Goal: Task Accomplishment & Management: Manage account settings

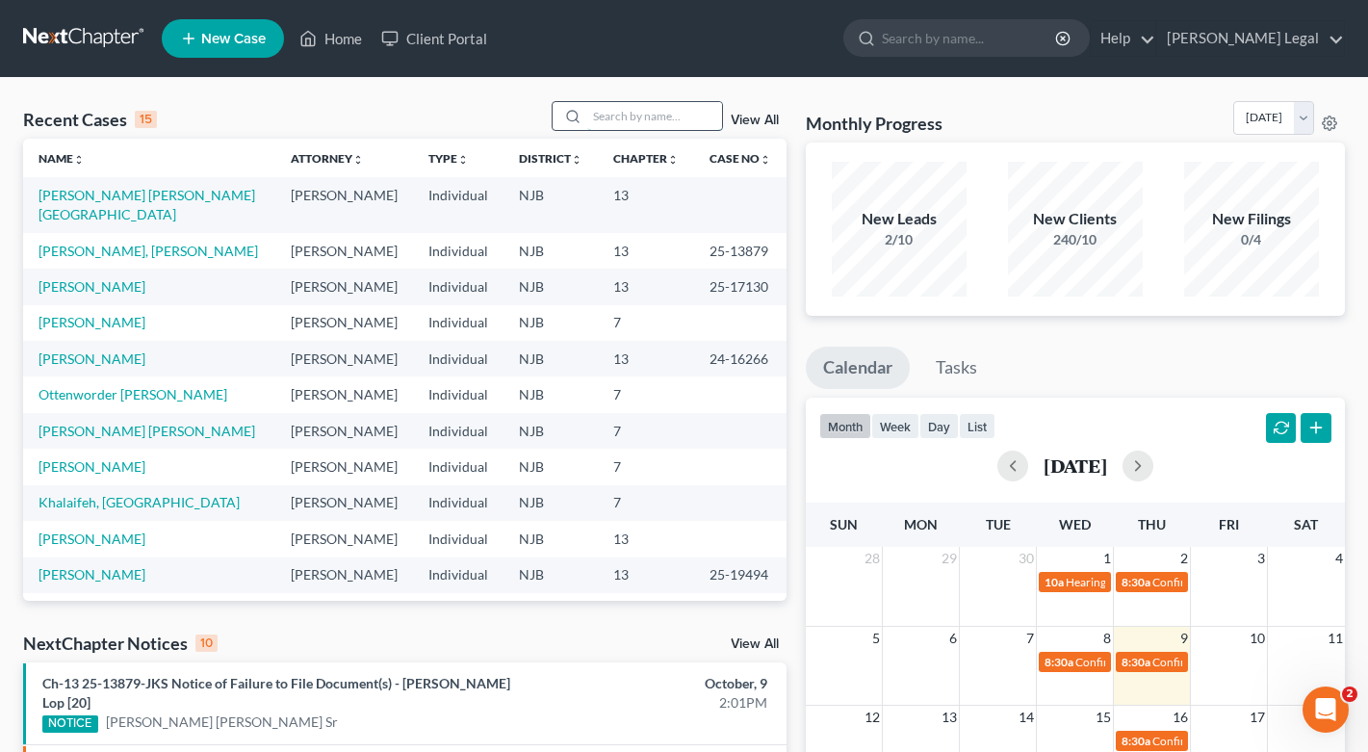
click at [635, 111] on input "search" at bounding box center [654, 116] width 135 height 28
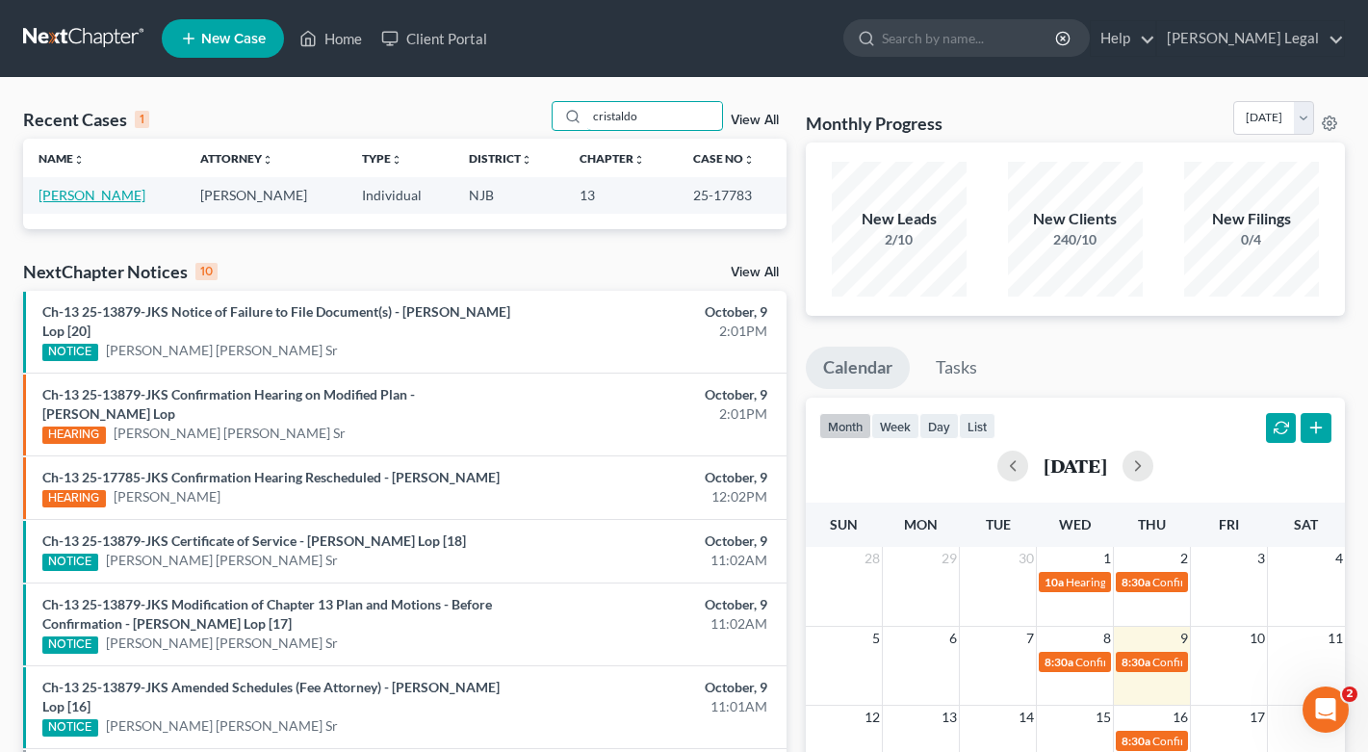
type input "cristaldo"
click at [106, 194] on link "[PERSON_NAME]" at bounding box center [92, 195] width 107 height 16
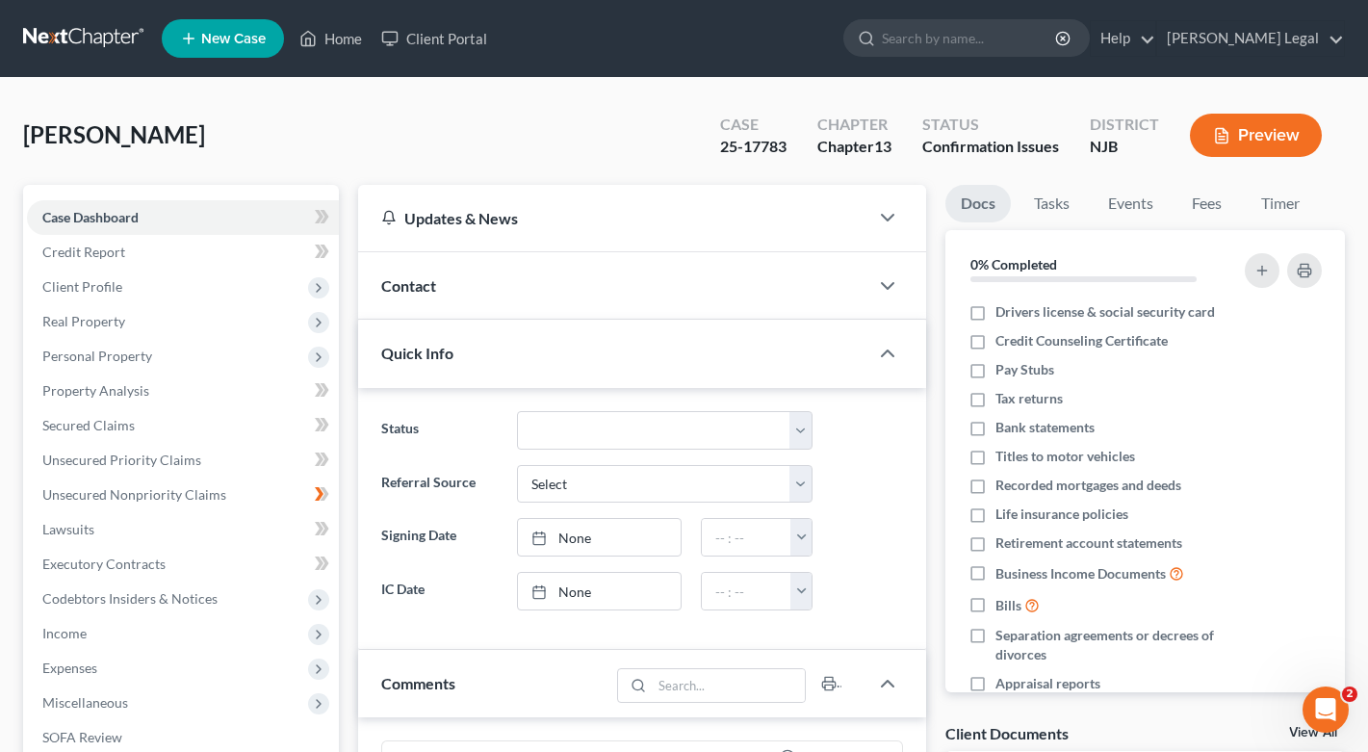
scroll to position [35, 0]
click at [413, 129] on div "[PERSON_NAME] Upgraded Case 25-17783 Chapter Chapter 13 Status Confirmation Iss…" at bounding box center [684, 143] width 1322 height 84
click at [375, 128] on div "[PERSON_NAME] Upgraded Case 25-17783 Chapter Chapter 13 Status Confirmation Iss…" at bounding box center [684, 143] width 1322 height 84
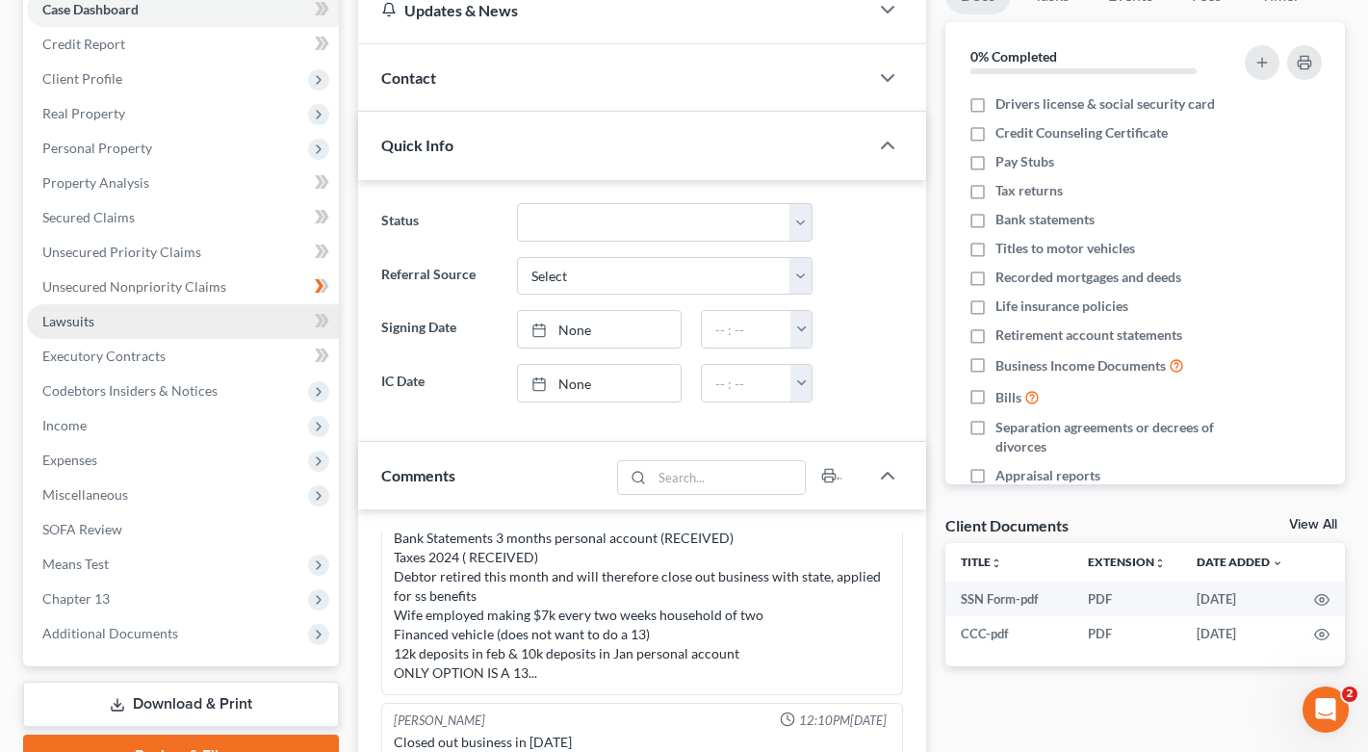
scroll to position [212, 0]
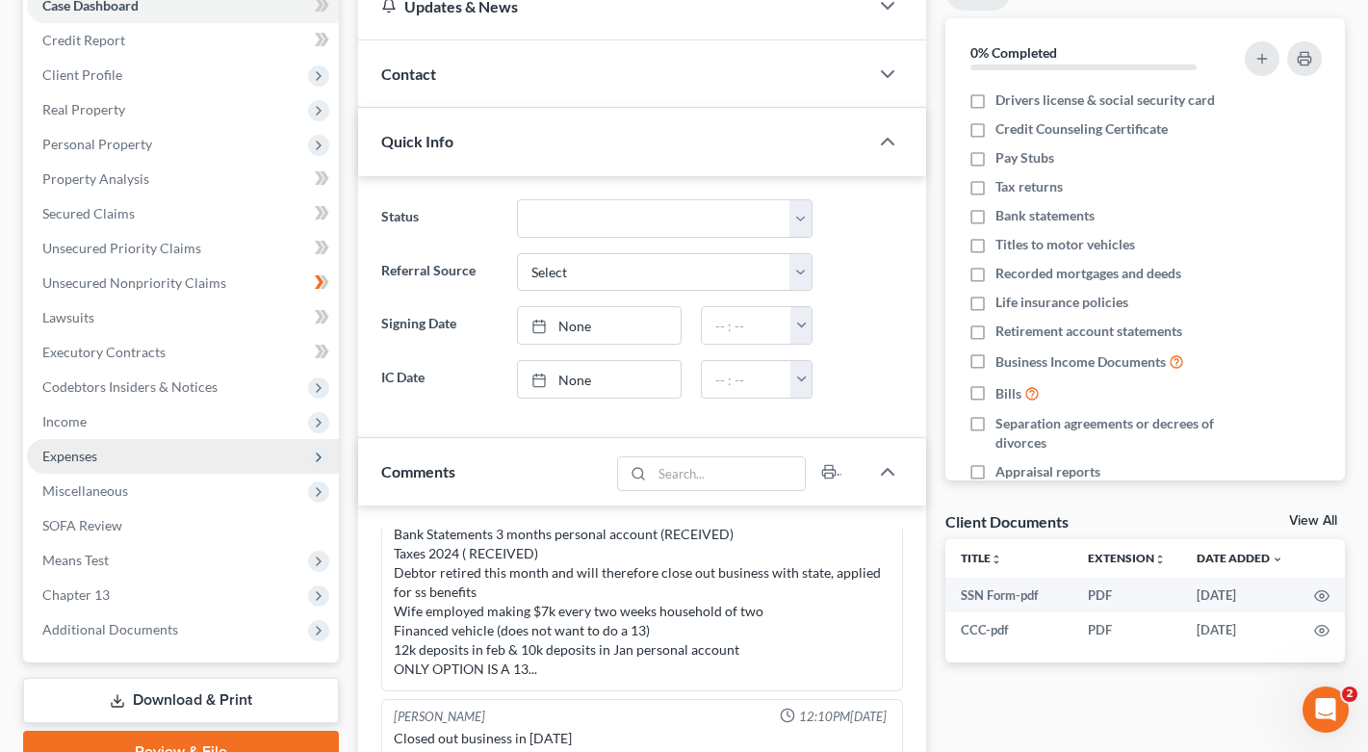
click at [92, 455] on span "Expenses" at bounding box center [69, 456] width 55 height 16
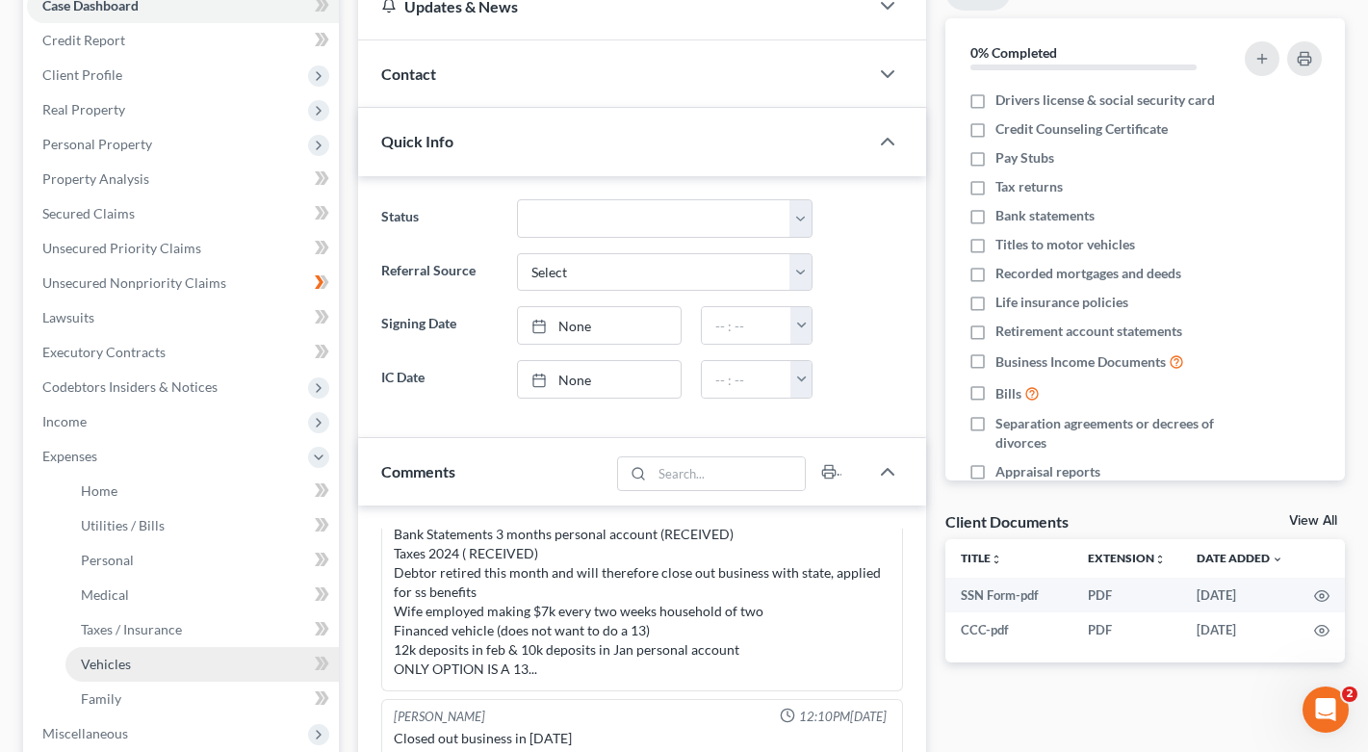
click at [146, 665] on link "Vehicles" at bounding box center [201, 664] width 273 height 35
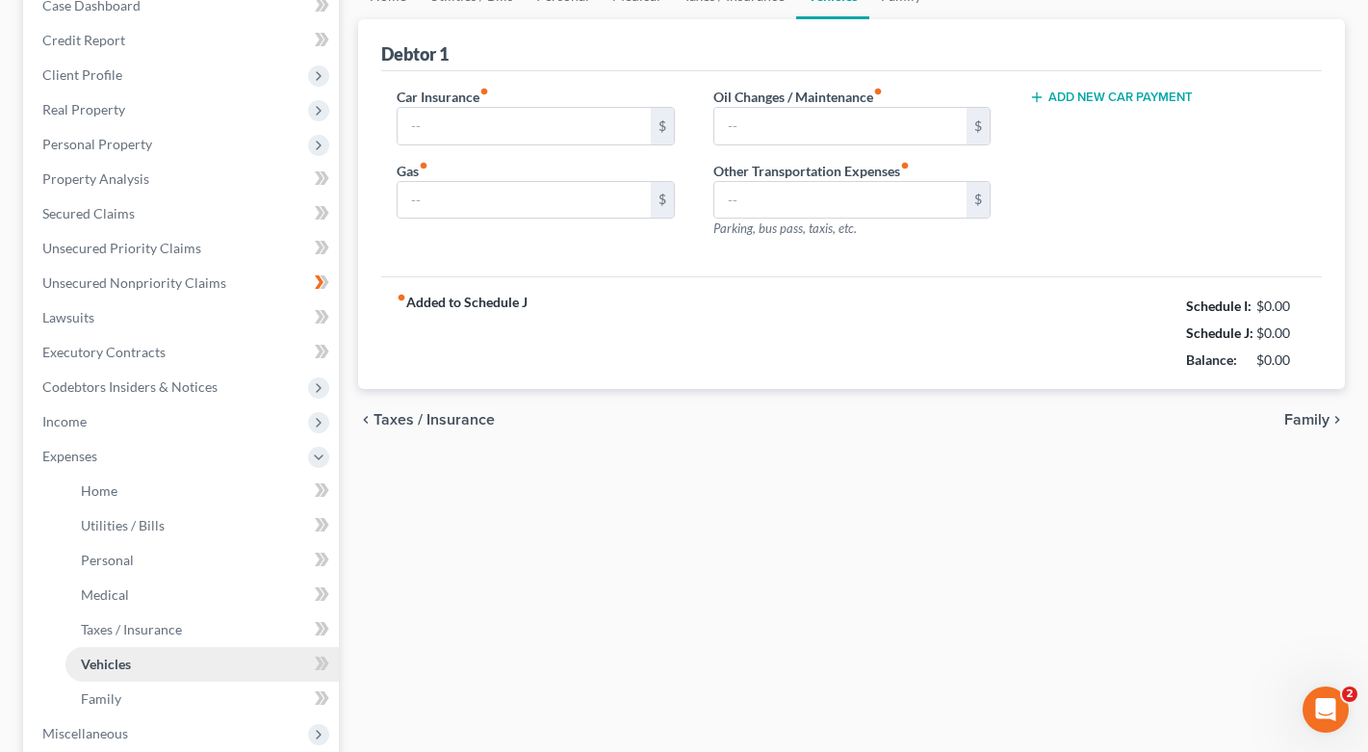
scroll to position [42, 0]
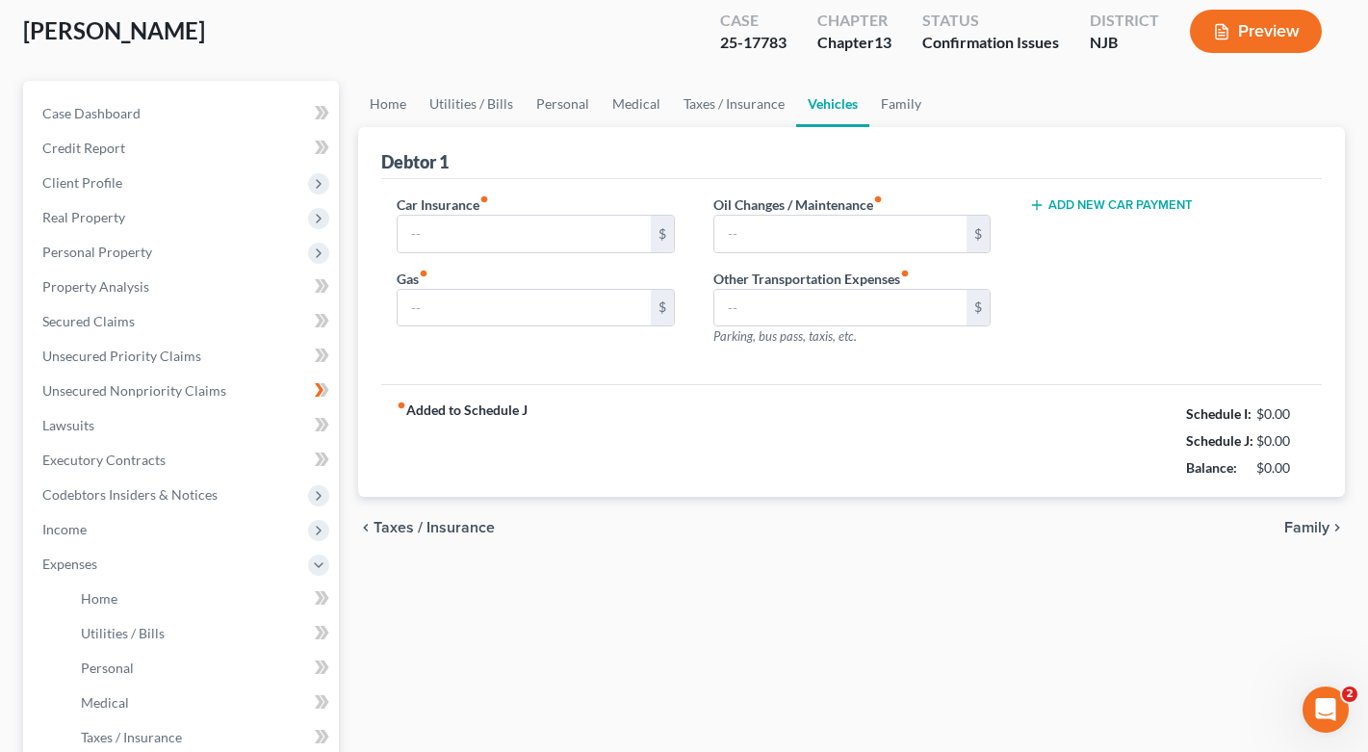
type input "400.00"
type input "300.00"
type input "60.00"
type input "0.00"
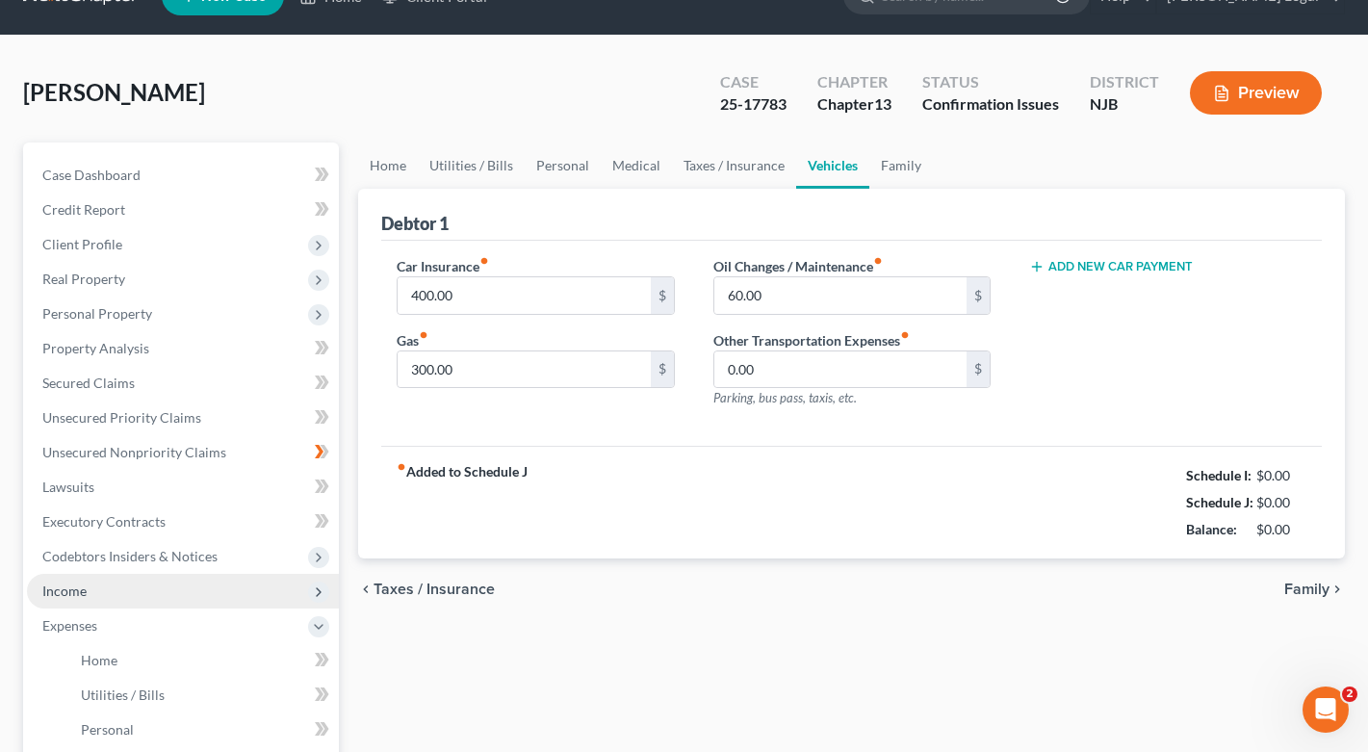
scroll to position [0, 0]
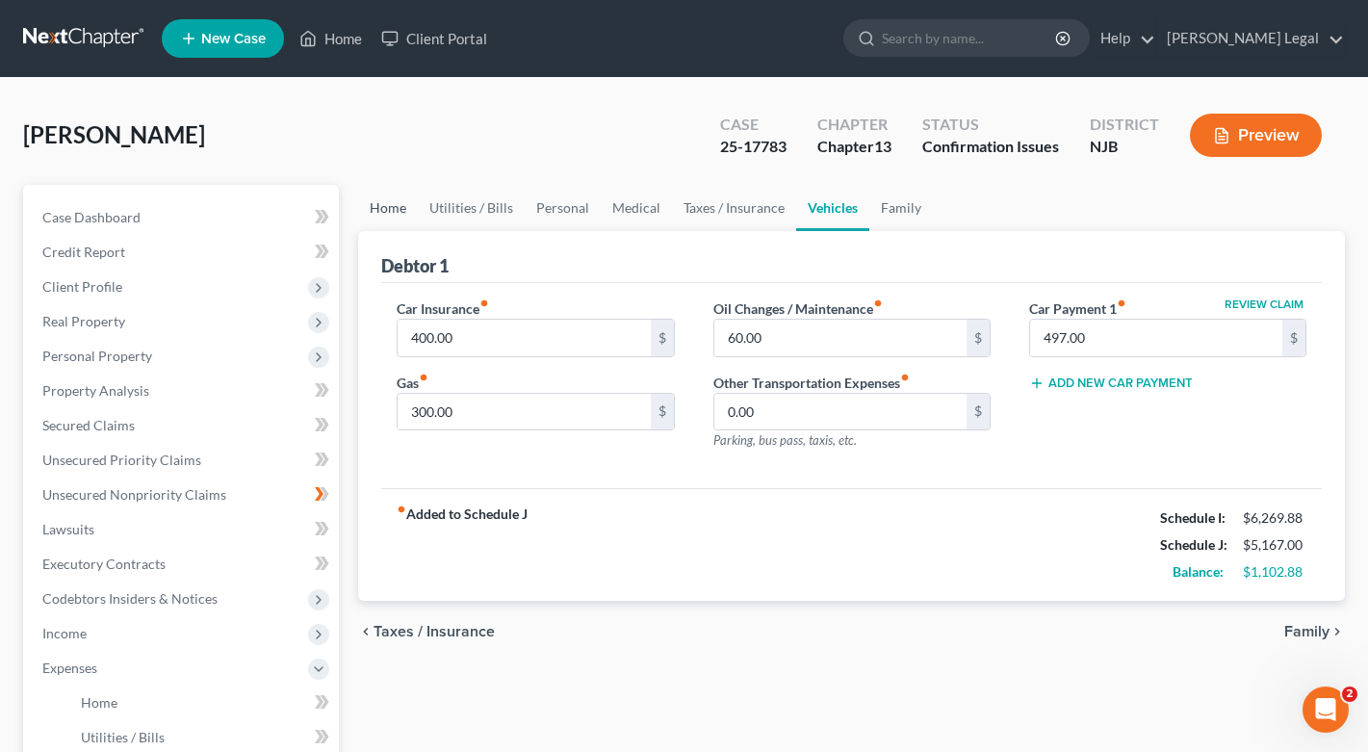
click at [396, 190] on link "Home" at bounding box center [388, 208] width 60 height 46
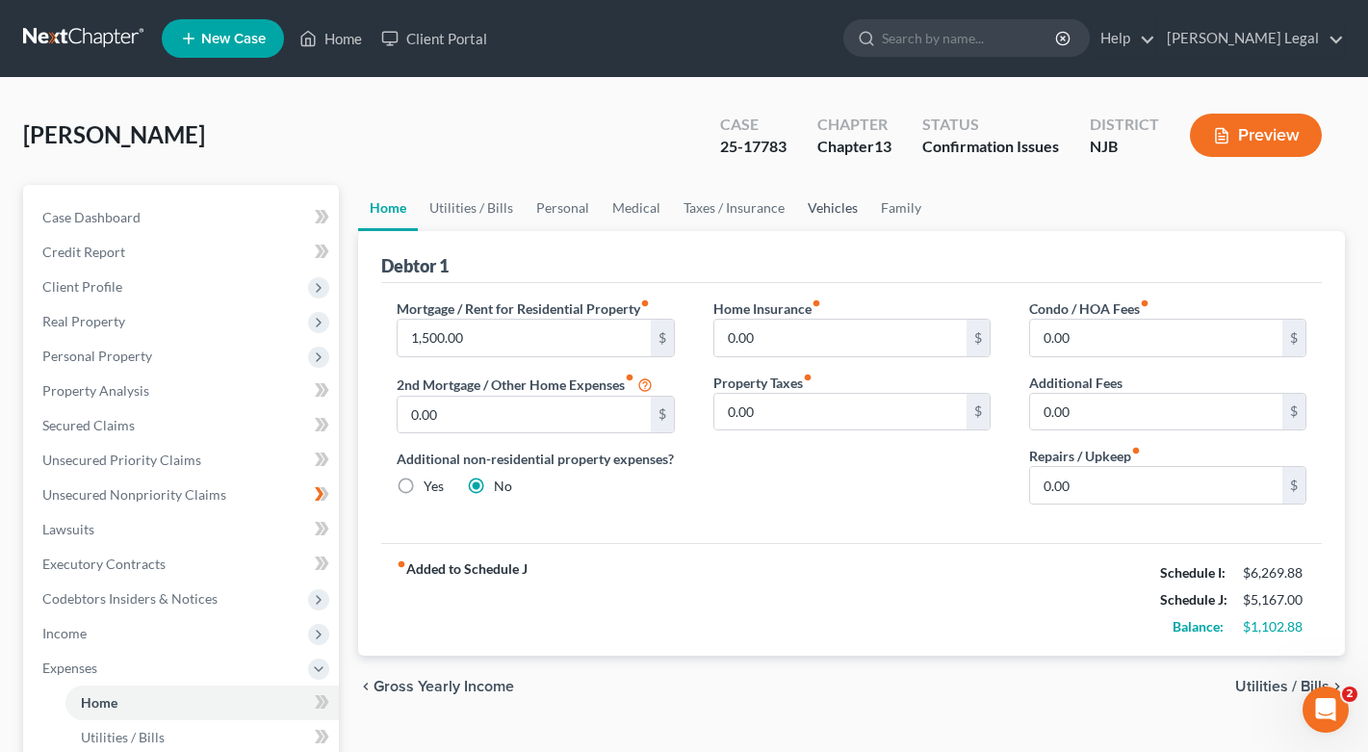
click at [834, 214] on link "Vehicles" at bounding box center [832, 208] width 73 height 46
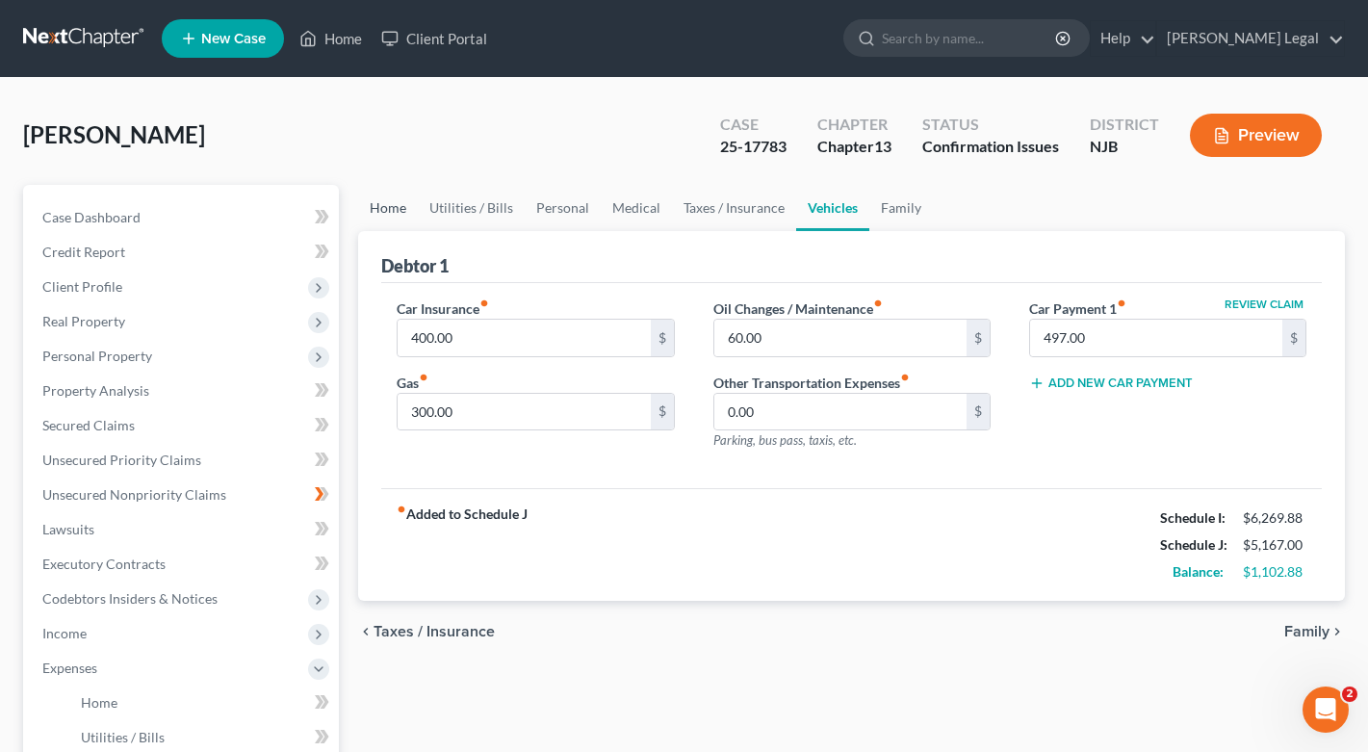
click at [395, 213] on link "Home" at bounding box center [388, 208] width 60 height 46
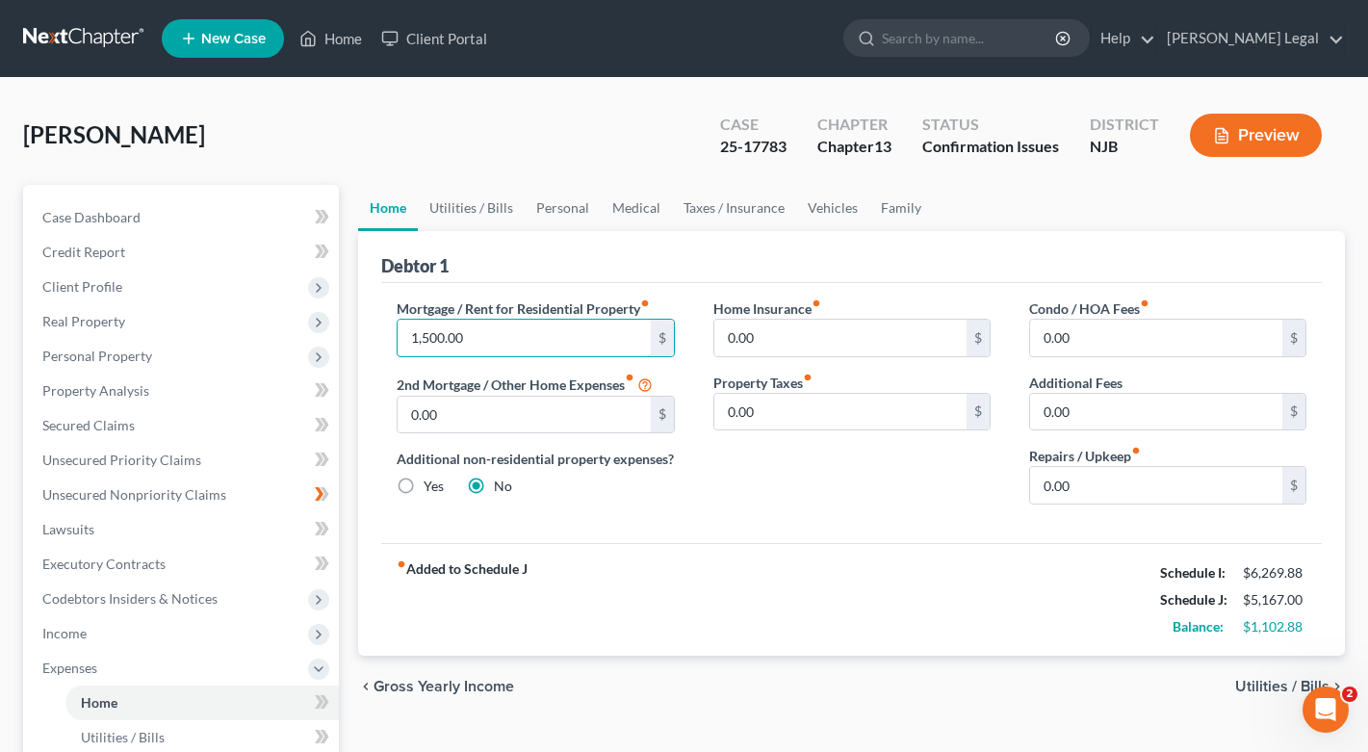
drag, startPoint x: 483, startPoint y: 342, endPoint x: 390, endPoint y: 342, distance: 93.4
click at [390, 342] on div "Mortgage / Rent for Residential Property fiber_manual_record 1,500.00 $ 2nd Mor…" at bounding box center [535, 408] width 316 height 221
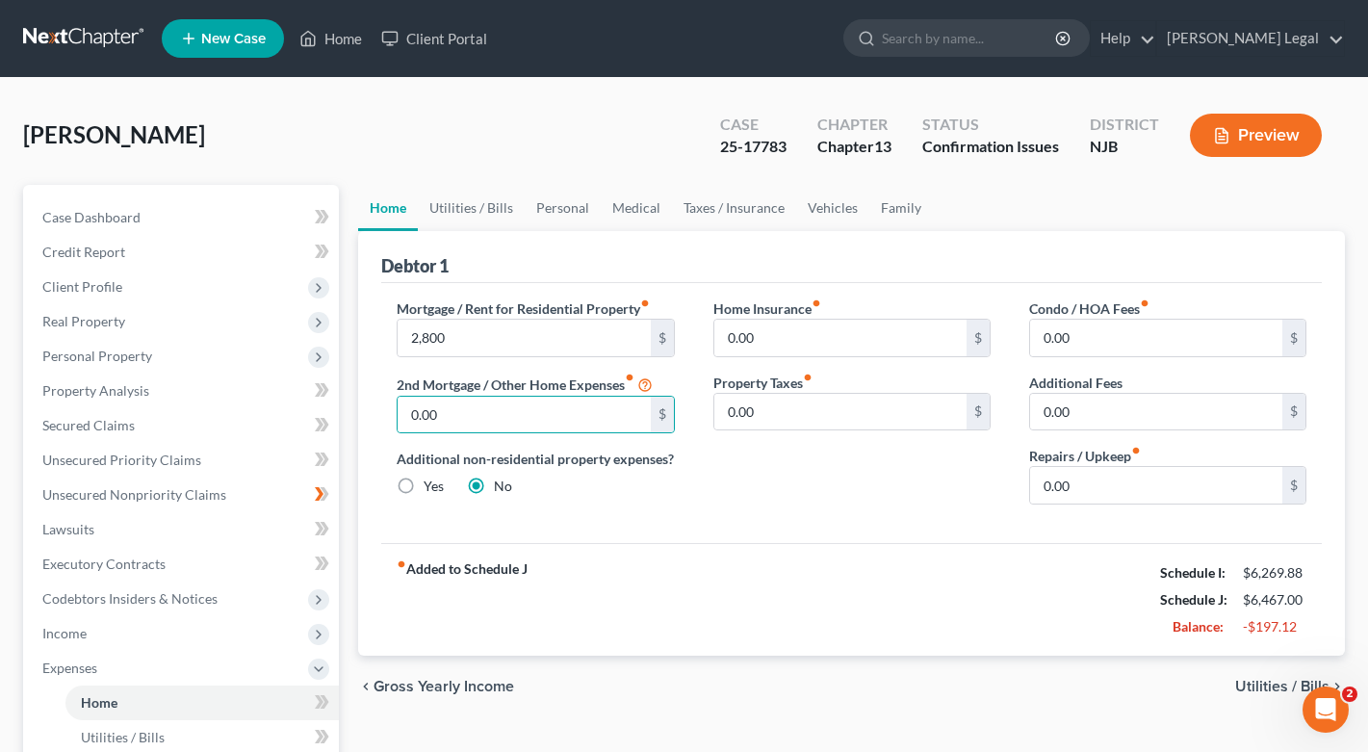
click at [784, 512] on div "Home Insurance fiber_manual_record 0.00 $ Property Taxes fiber_manual_record 0.…" at bounding box center [852, 408] width 316 height 221
click at [63, 636] on span "Income" at bounding box center [64, 633] width 44 height 16
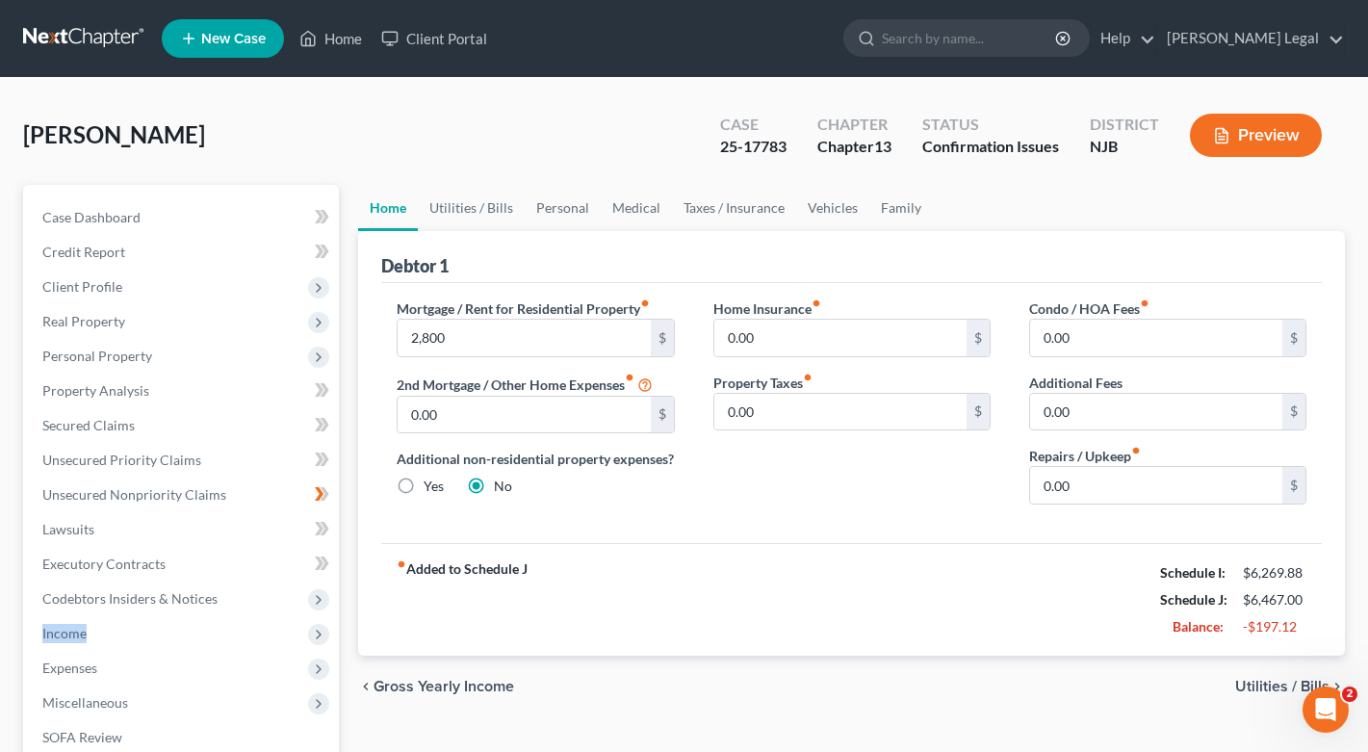
click at [63, 636] on span "Income" at bounding box center [64, 633] width 44 height 16
click at [93, 672] on span "Expenses" at bounding box center [69, 667] width 55 height 16
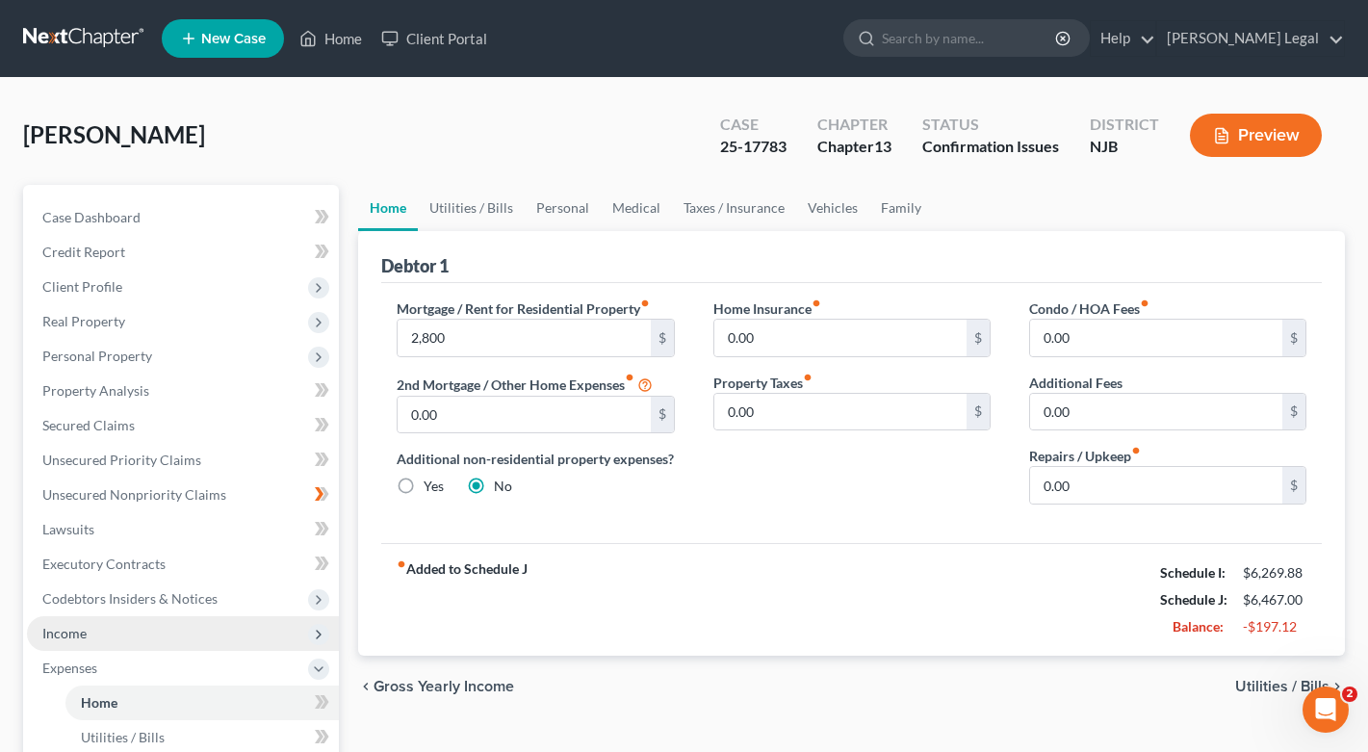
click at [90, 642] on span "Income" at bounding box center [183, 633] width 312 height 35
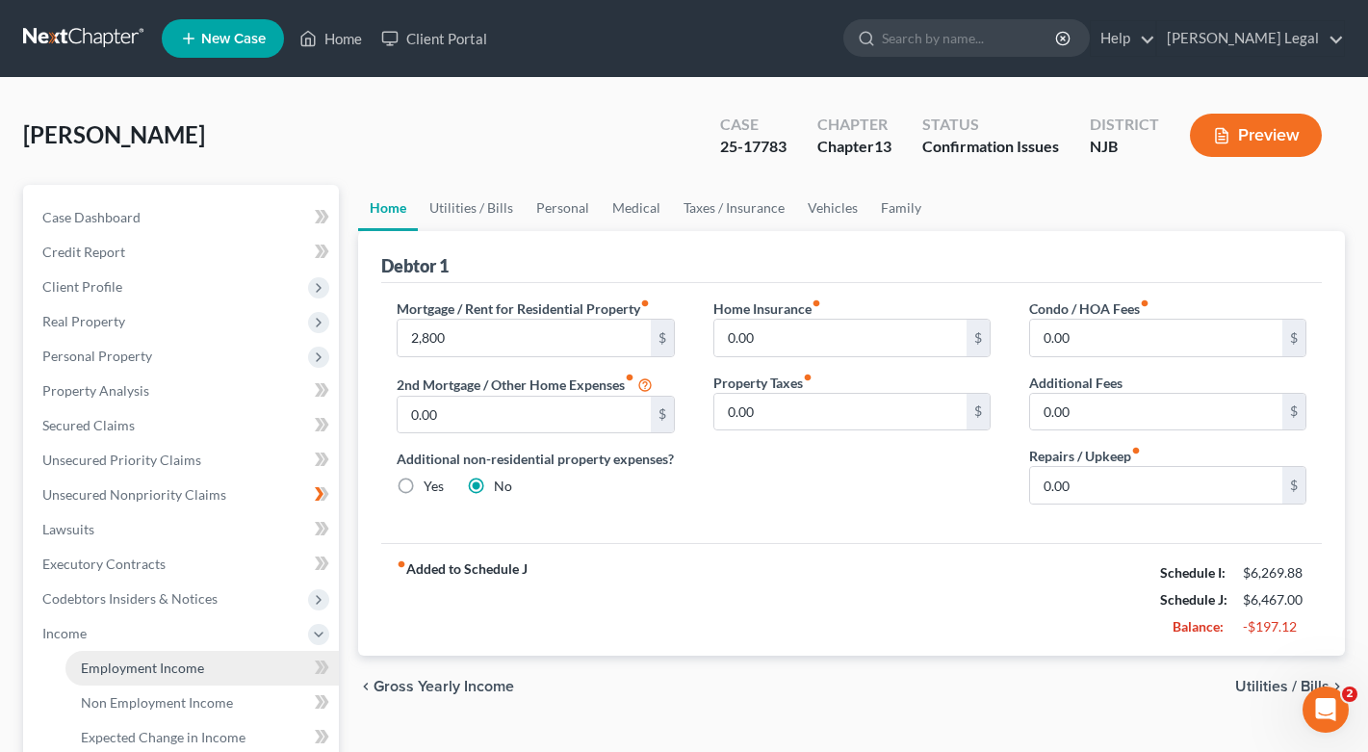
click at [113, 674] on span "Employment Income" at bounding box center [142, 667] width 123 height 16
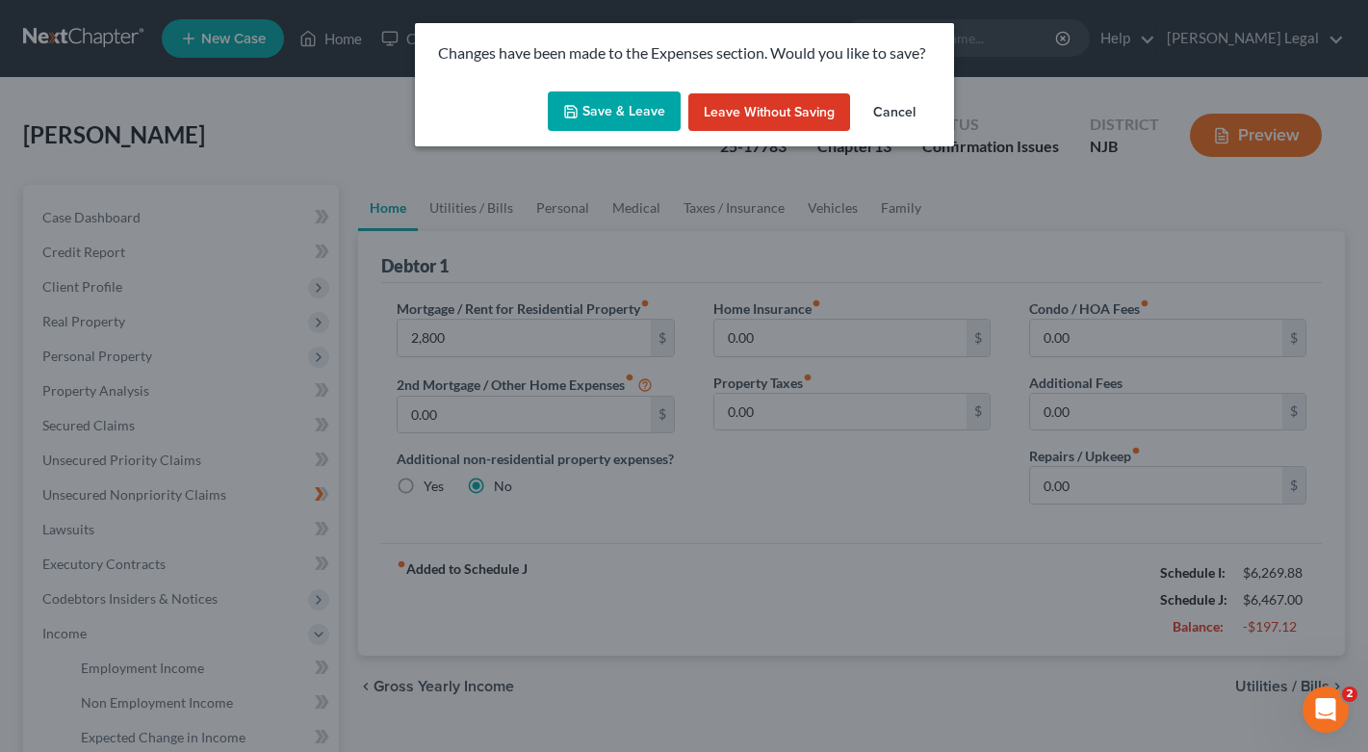
click at [653, 121] on button "Save & Leave" at bounding box center [614, 111] width 133 height 40
type input "2,800.00"
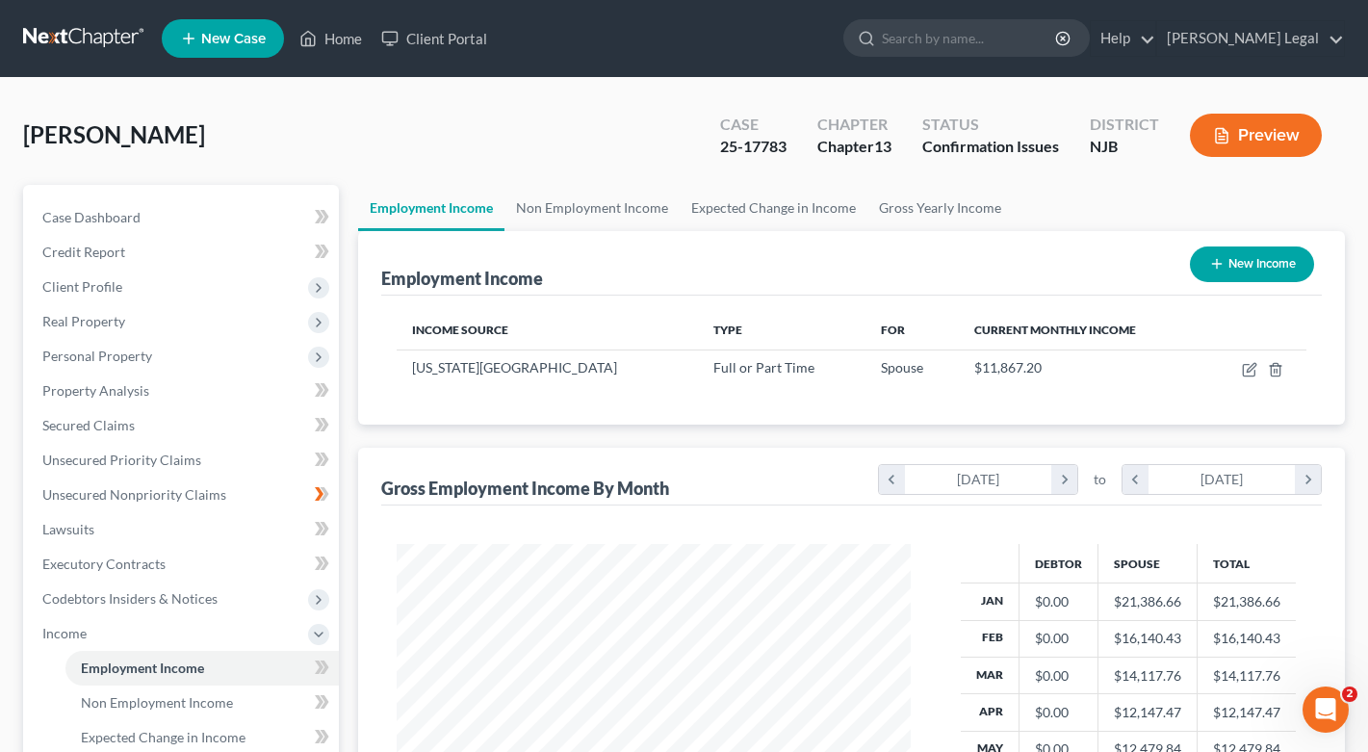
scroll to position [345, 554]
click at [589, 214] on link "Non Employment Income" at bounding box center [591, 208] width 175 height 46
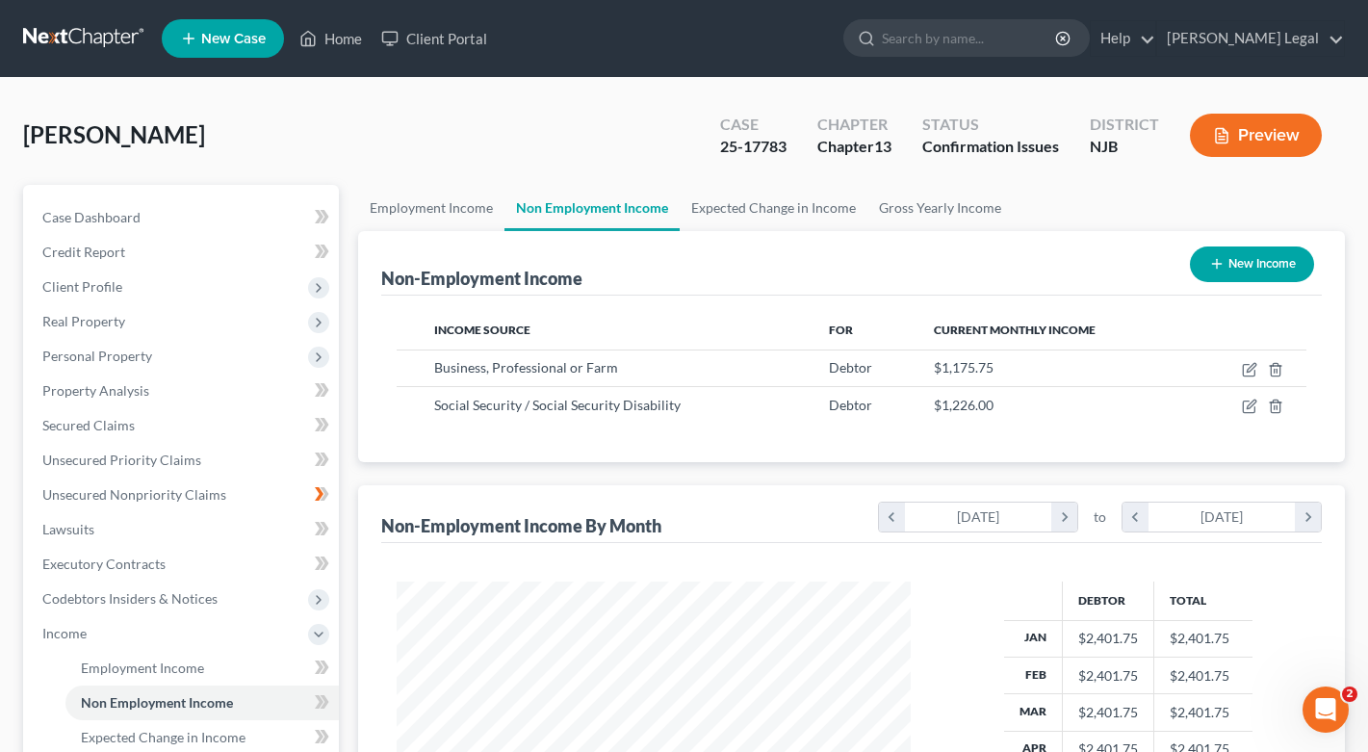
scroll to position [345, 554]
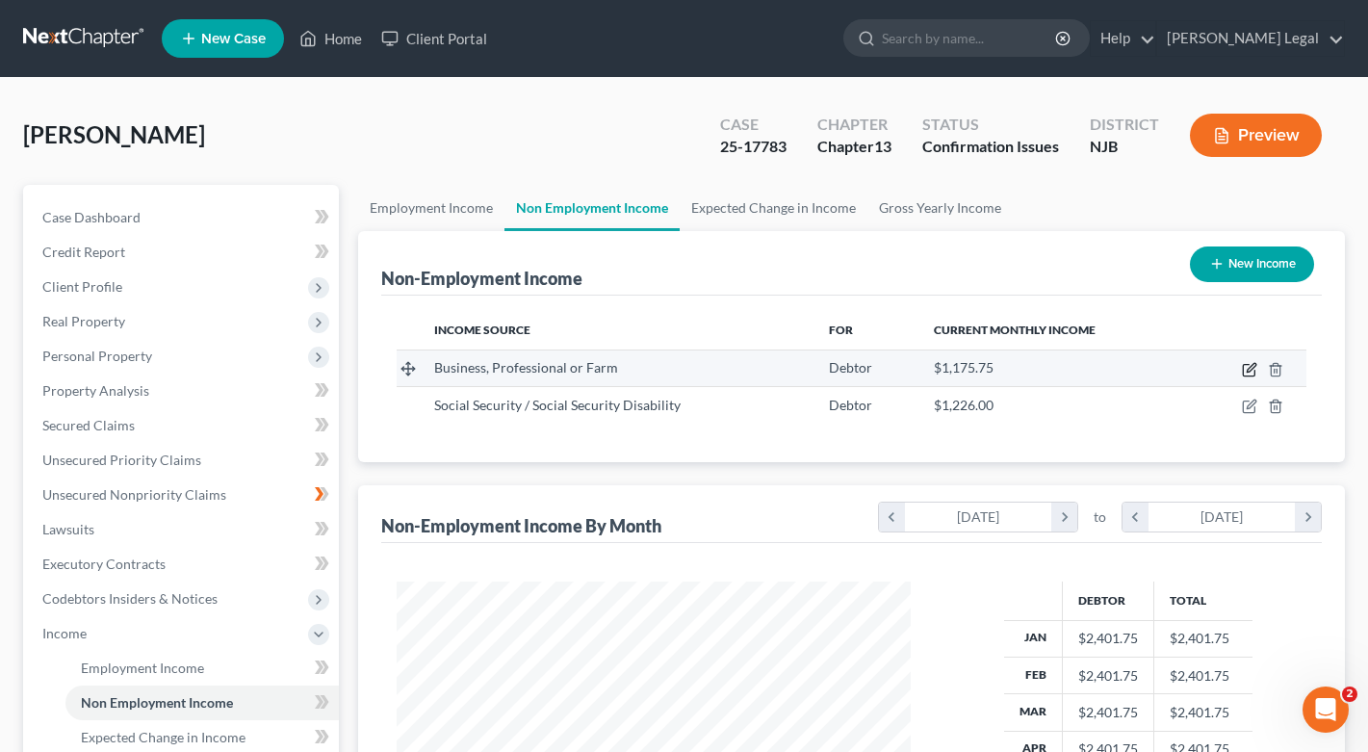
click at [1249, 375] on icon "button" at bounding box center [1249, 369] width 15 height 15
select select "10"
select select "0"
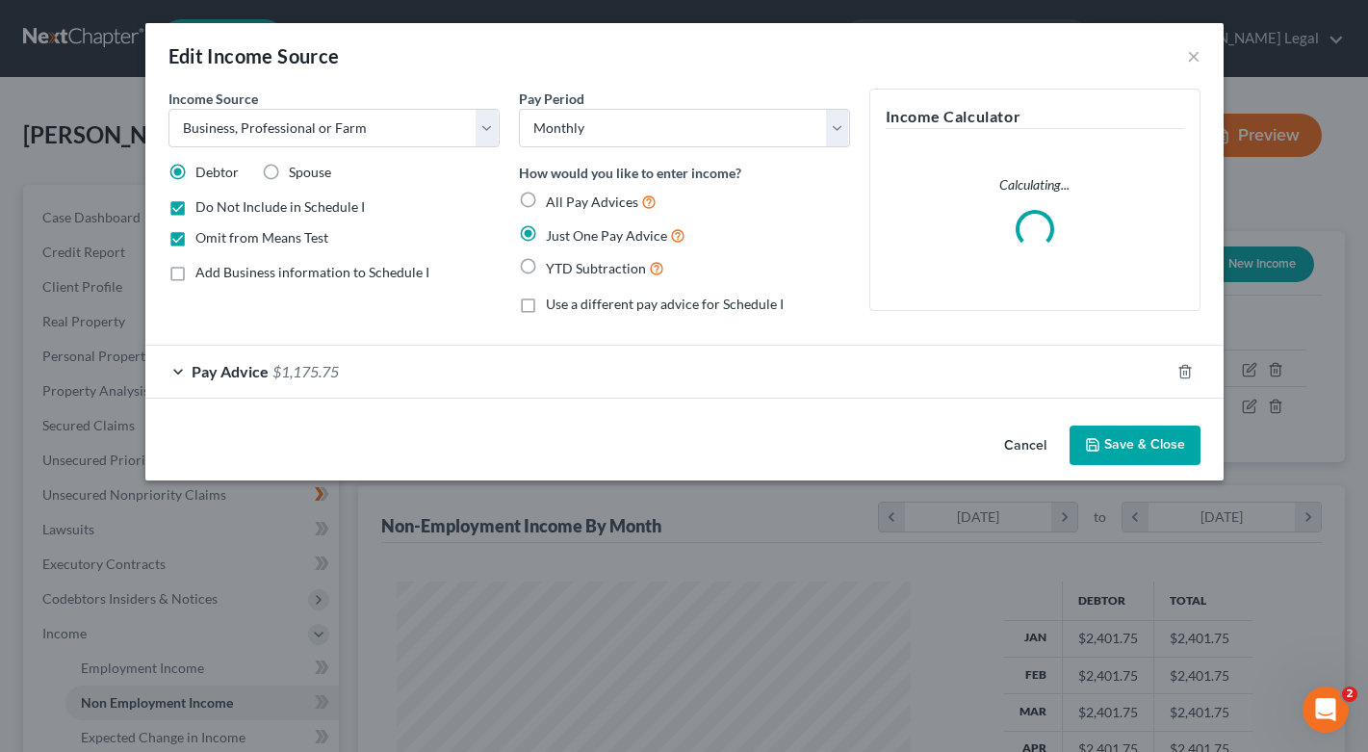
click at [183, 366] on div "Pay Advice $1,175.75" at bounding box center [657, 371] width 1024 height 51
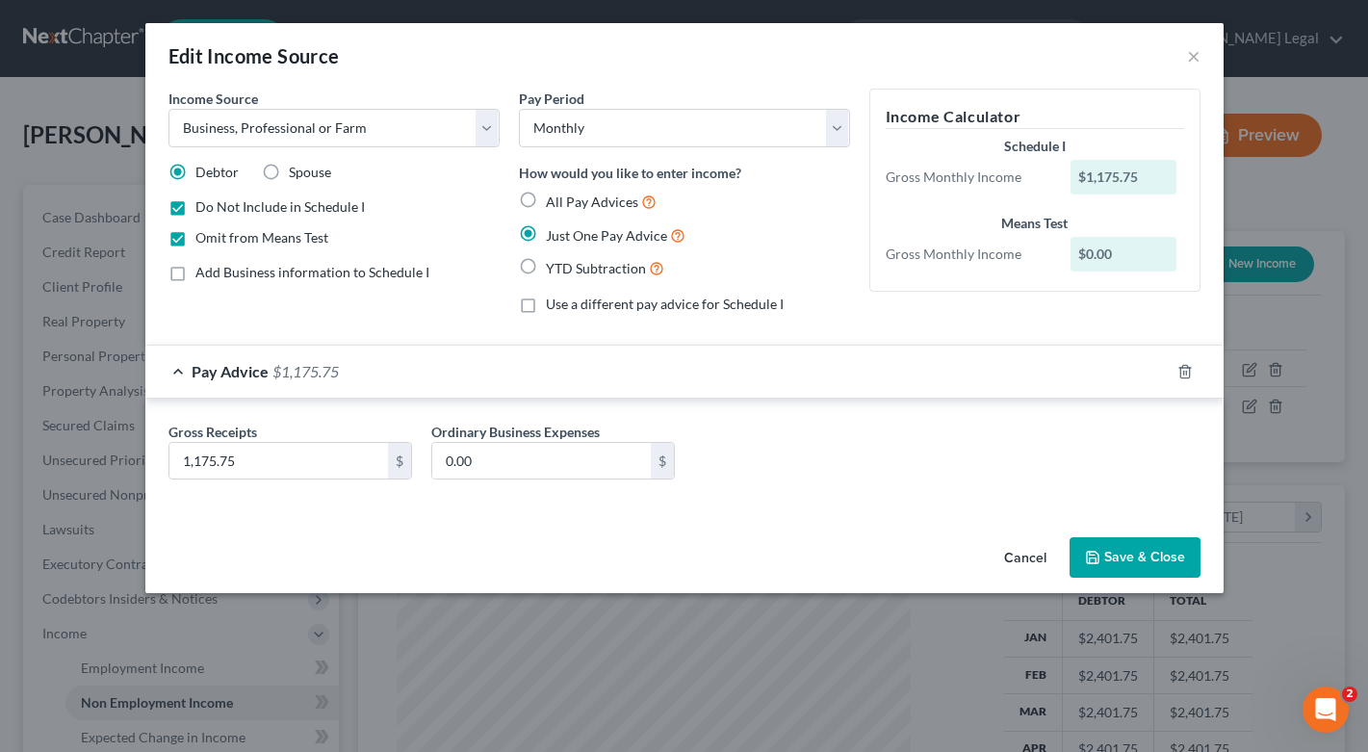
click at [839, 323] on div "Pay Period Select Monthly Twice Monthly Every Other Week Weekly How would you l…" at bounding box center [684, 209] width 350 height 241
click at [1022, 552] on button "Cancel" at bounding box center [1025, 558] width 73 height 39
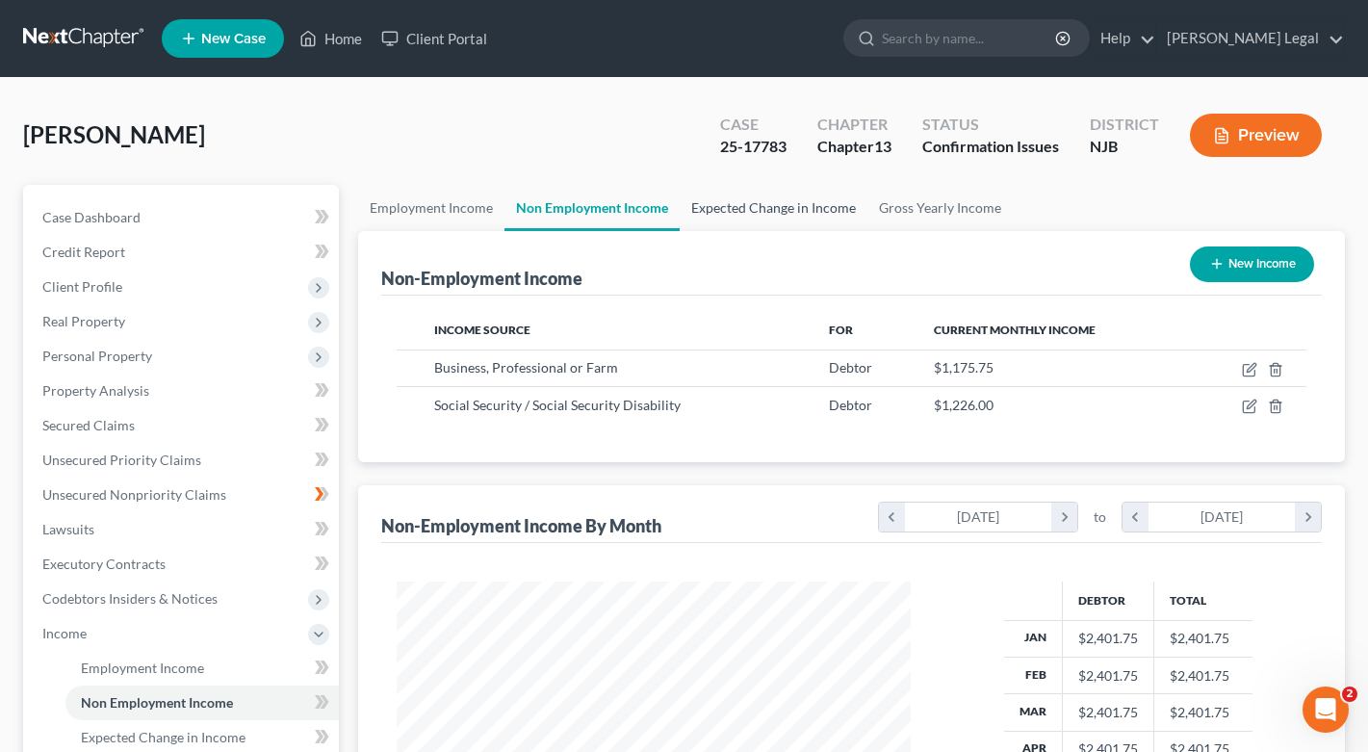
scroll to position [0, 0]
click at [476, 197] on link "Employment Income" at bounding box center [431, 208] width 146 height 46
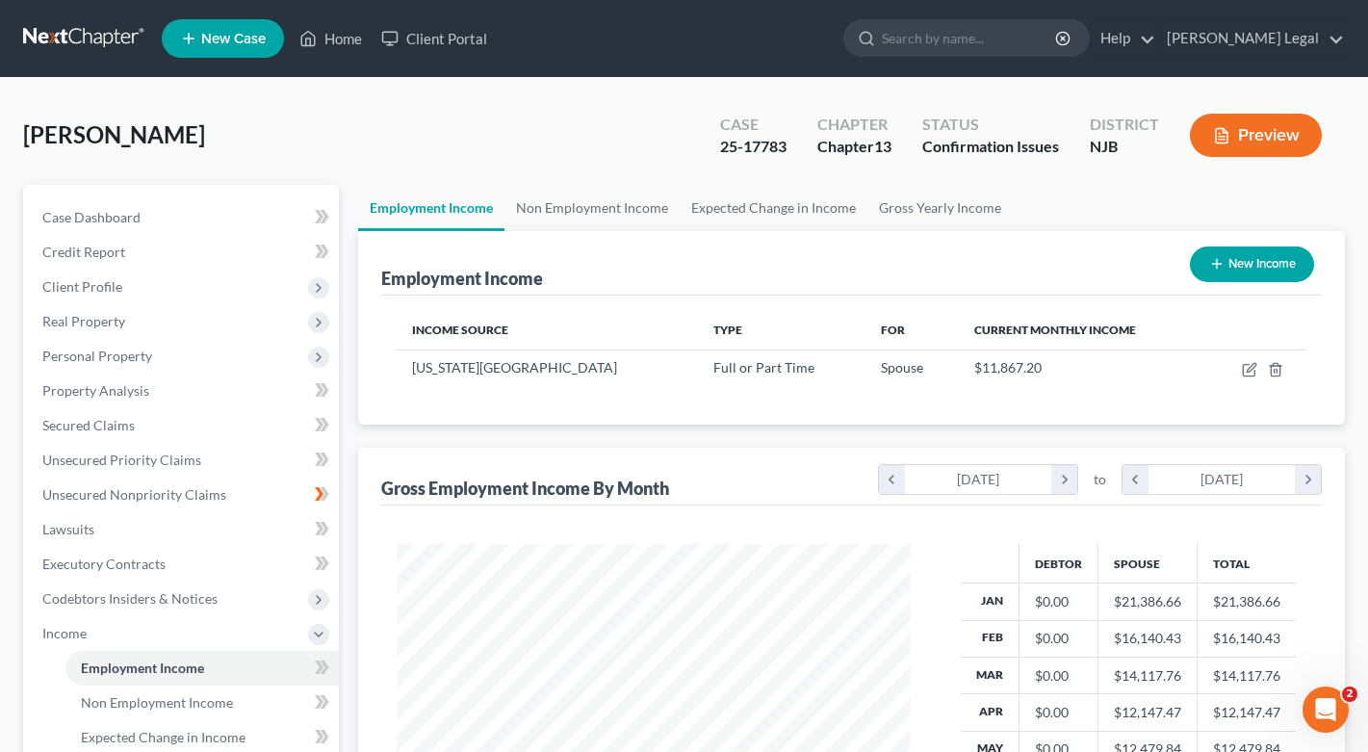
scroll to position [345, 554]
click at [762, 210] on link "Expected Change in Income" at bounding box center [774, 208] width 188 height 46
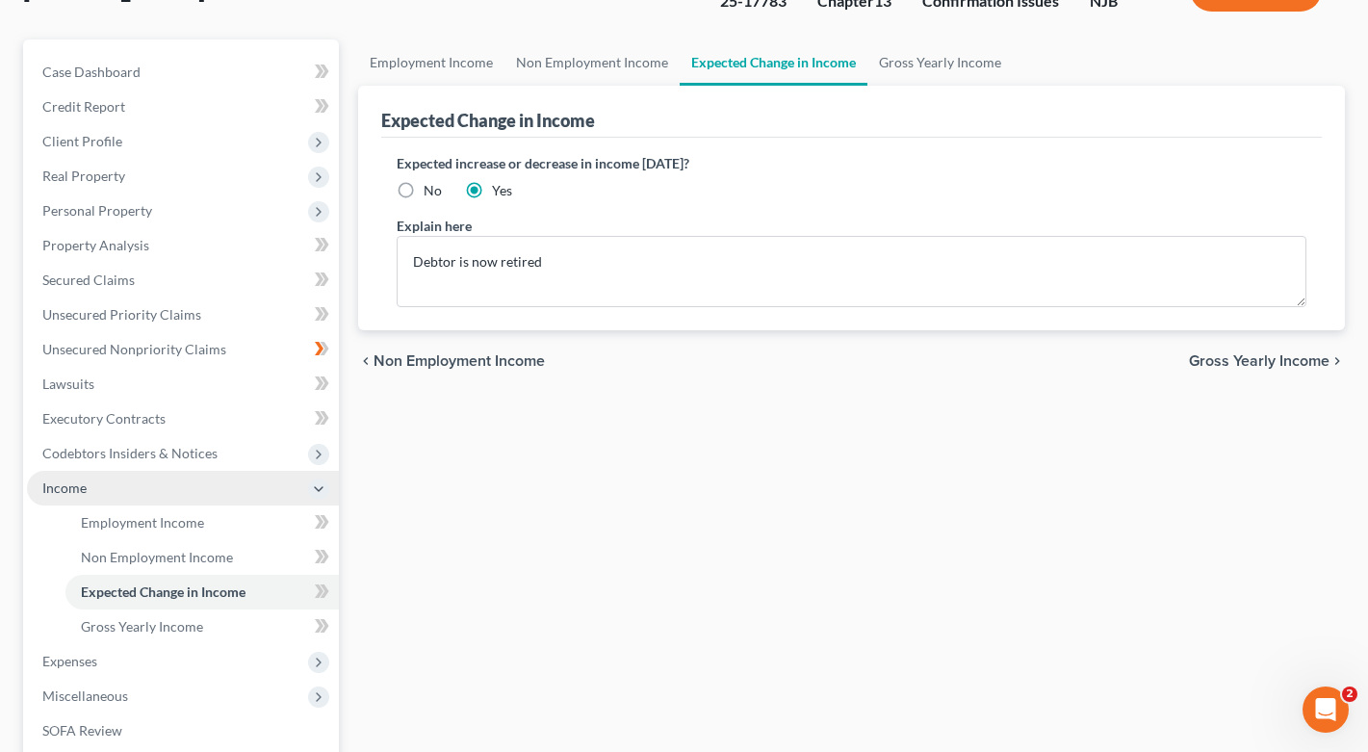
scroll to position [176, 0]
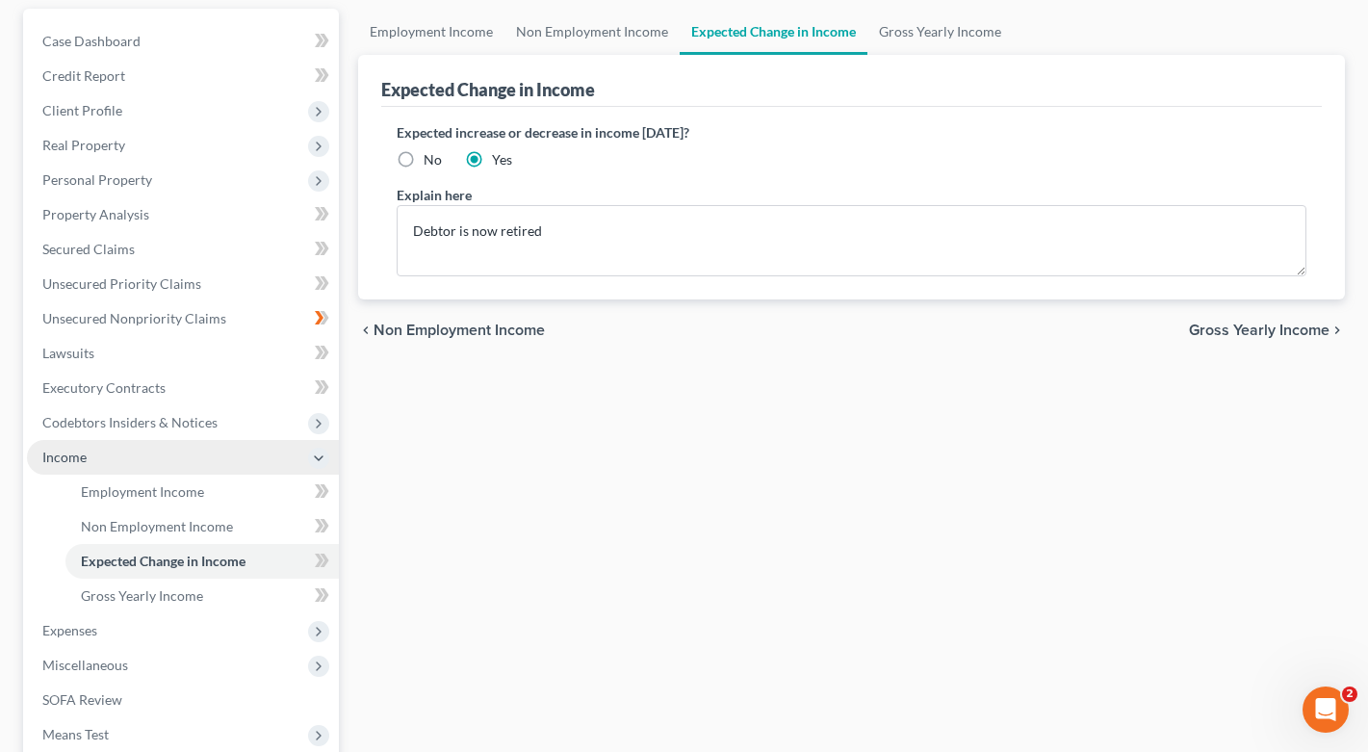
click at [284, 453] on span "Income" at bounding box center [183, 457] width 312 height 35
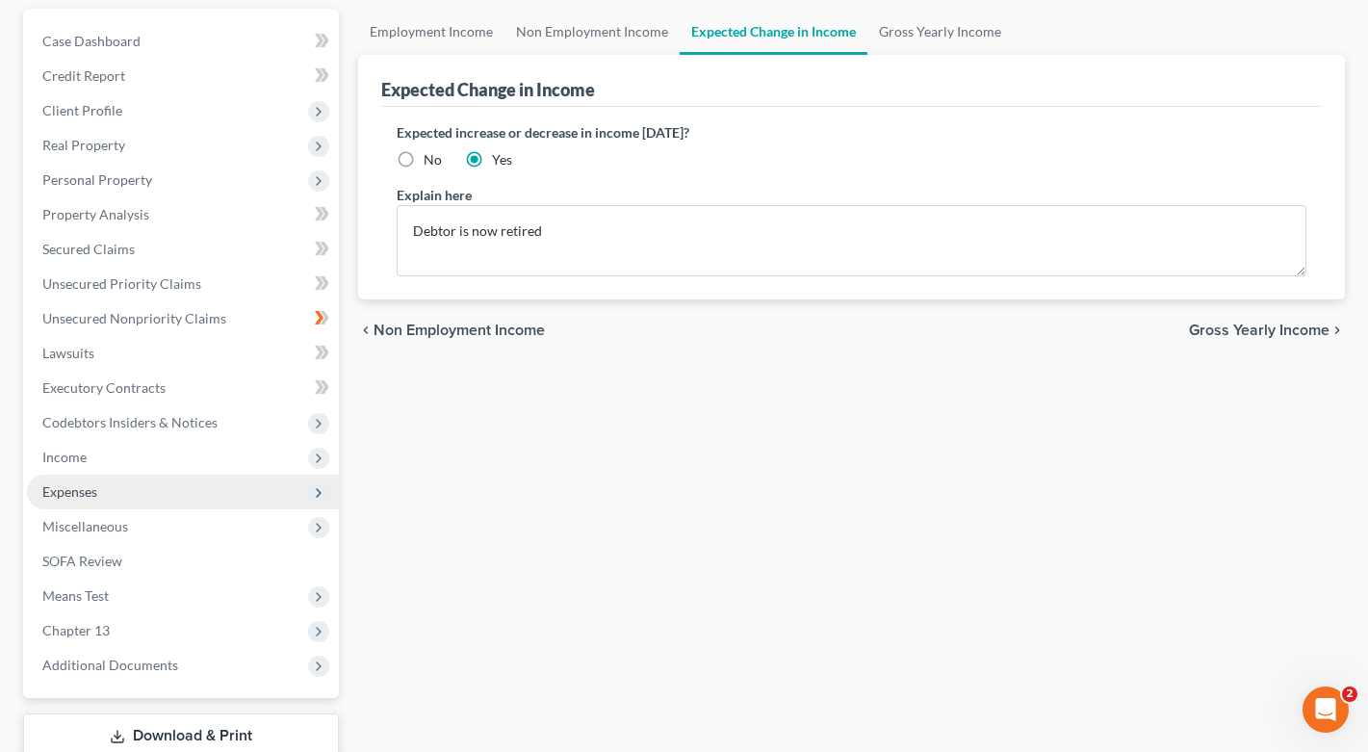
click at [153, 504] on span "Expenses" at bounding box center [183, 492] width 312 height 35
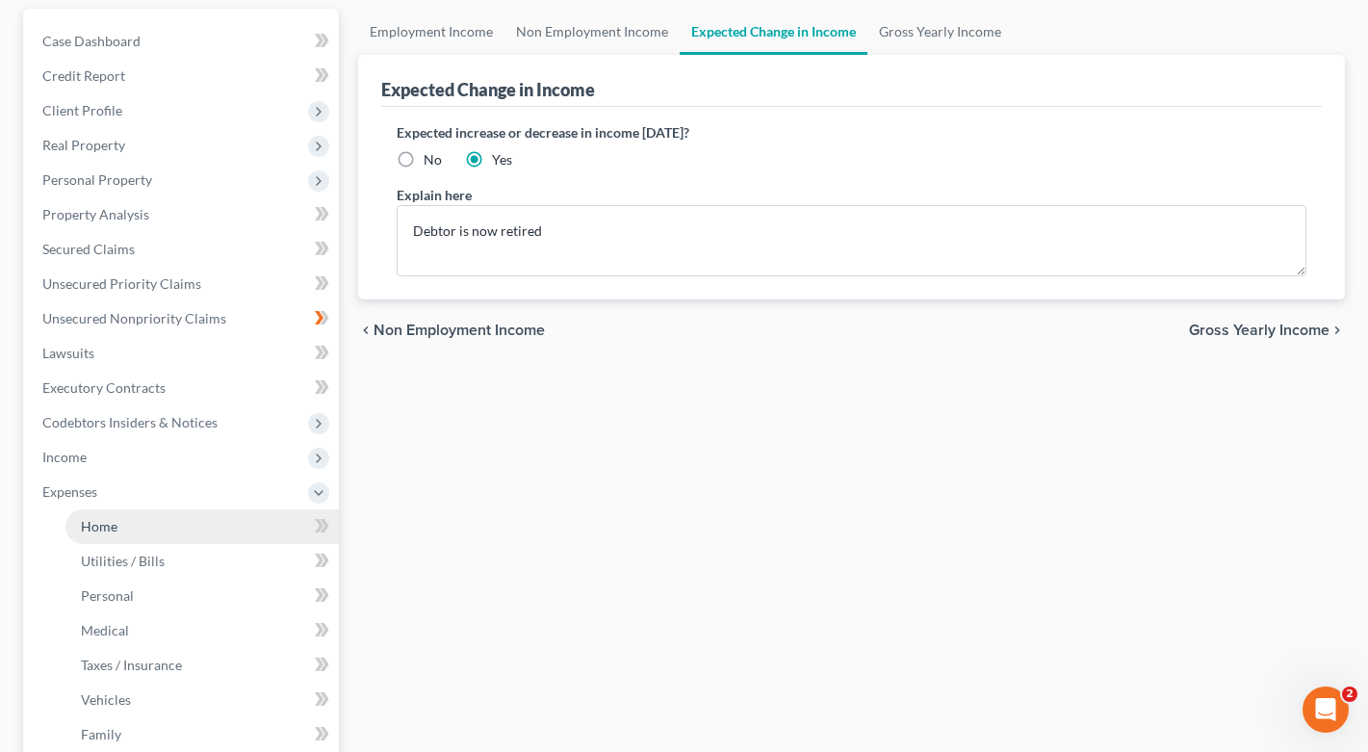
click at [137, 532] on link "Home" at bounding box center [201, 526] width 273 height 35
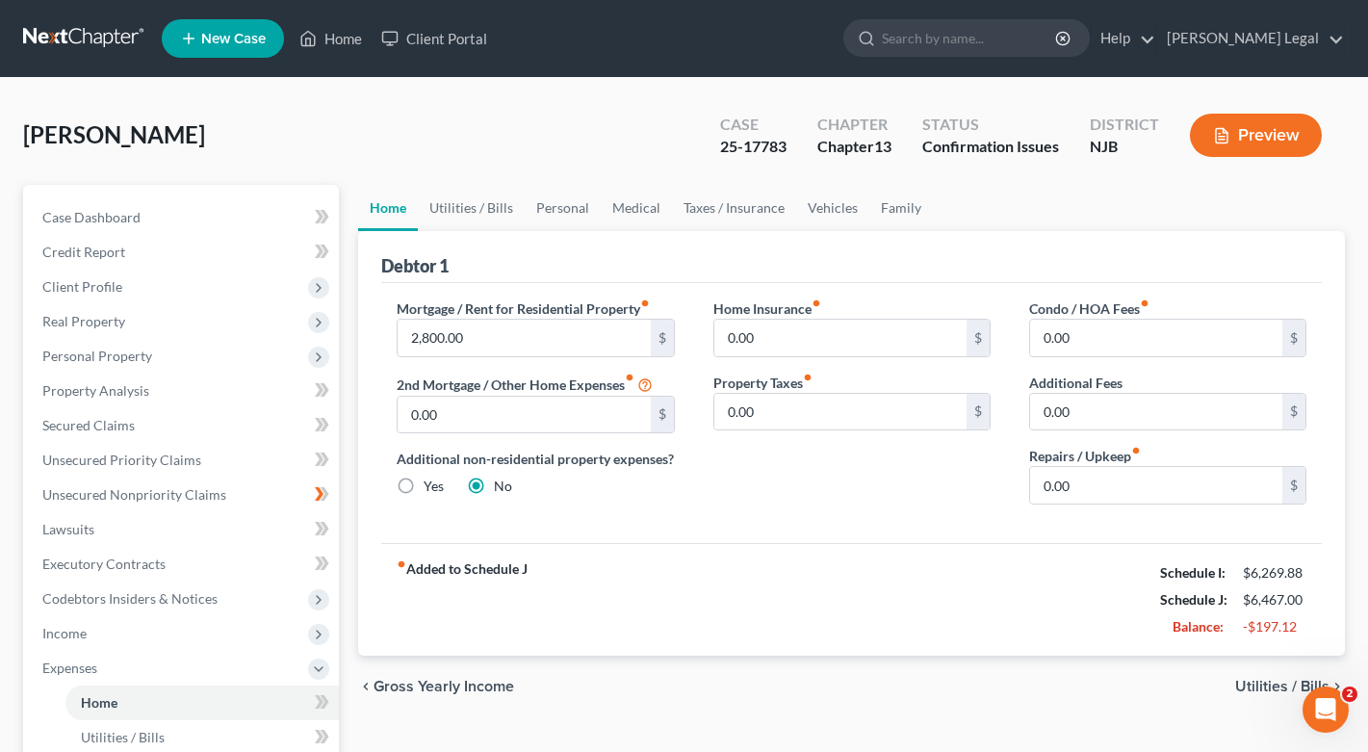
drag, startPoint x: 12, startPoint y: 126, endPoint x: 243, endPoint y: 126, distance: 231.1
click at [243, 126] on div "[PERSON_NAME] Upgraded Case 25-17783 Chapter Chapter 13 Status Confirmation Iss…" at bounding box center [684, 672] width 1368 height 1188
click at [243, 126] on div "[PERSON_NAME] Upgraded Case 25-17783 Chapter Chapter 13 Status Confirmation Iss…" at bounding box center [684, 143] width 1322 height 84
drag, startPoint x: 20, startPoint y: 126, endPoint x: 220, endPoint y: 137, distance: 199.6
click at [220, 137] on div "[PERSON_NAME] Upgraded Case 25-17783 Chapter Chapter 13 Status Confirmation Iss…" at bounding box center [684, 672] width 1368 height 1188
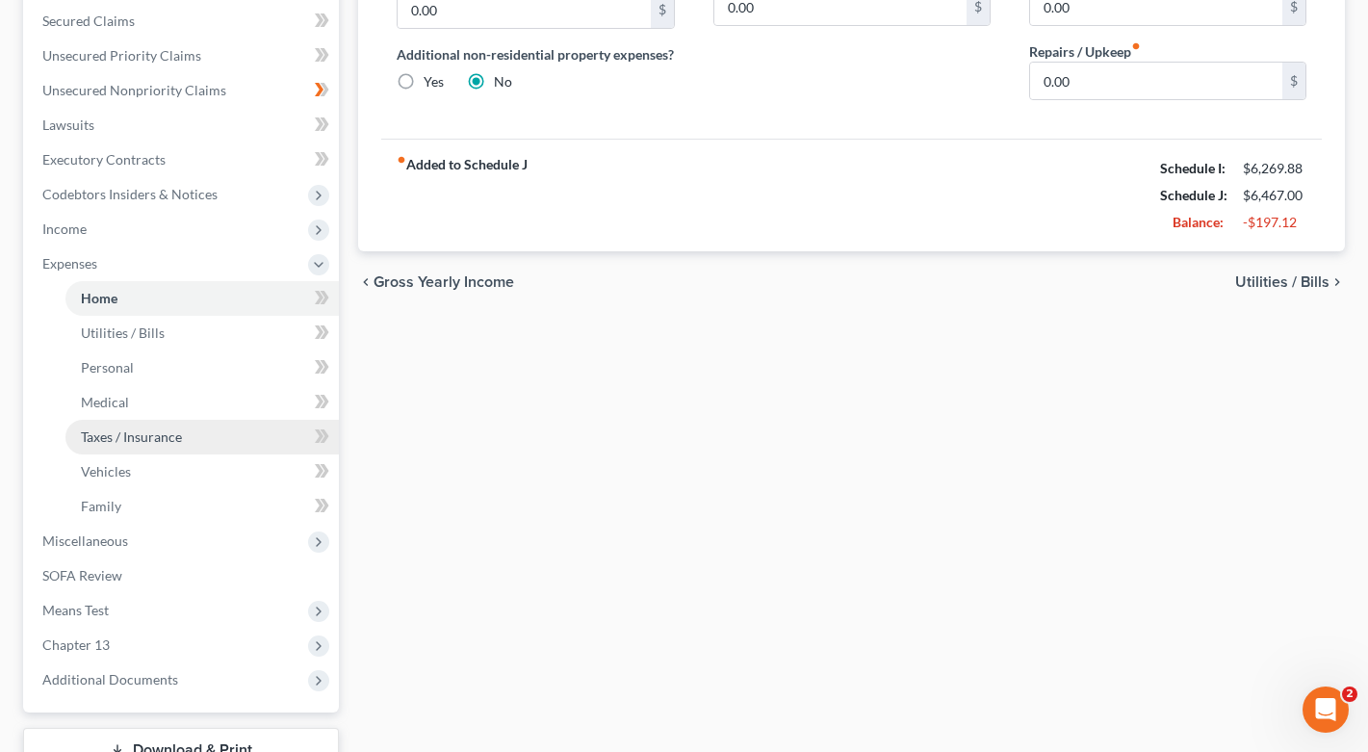
scroll to position [432, 0]
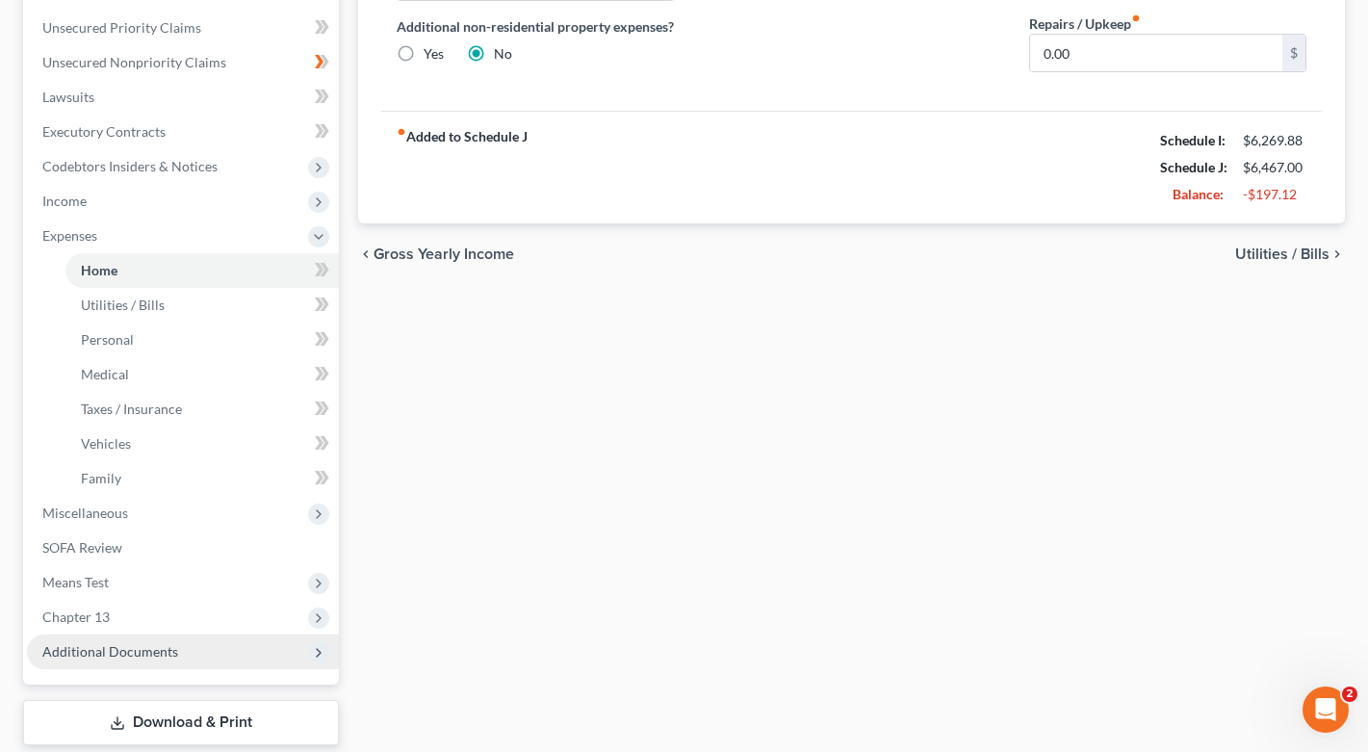
click at [130, 650] on span "Additional Documents" at bounding box center [110, 651] width 136 height 16
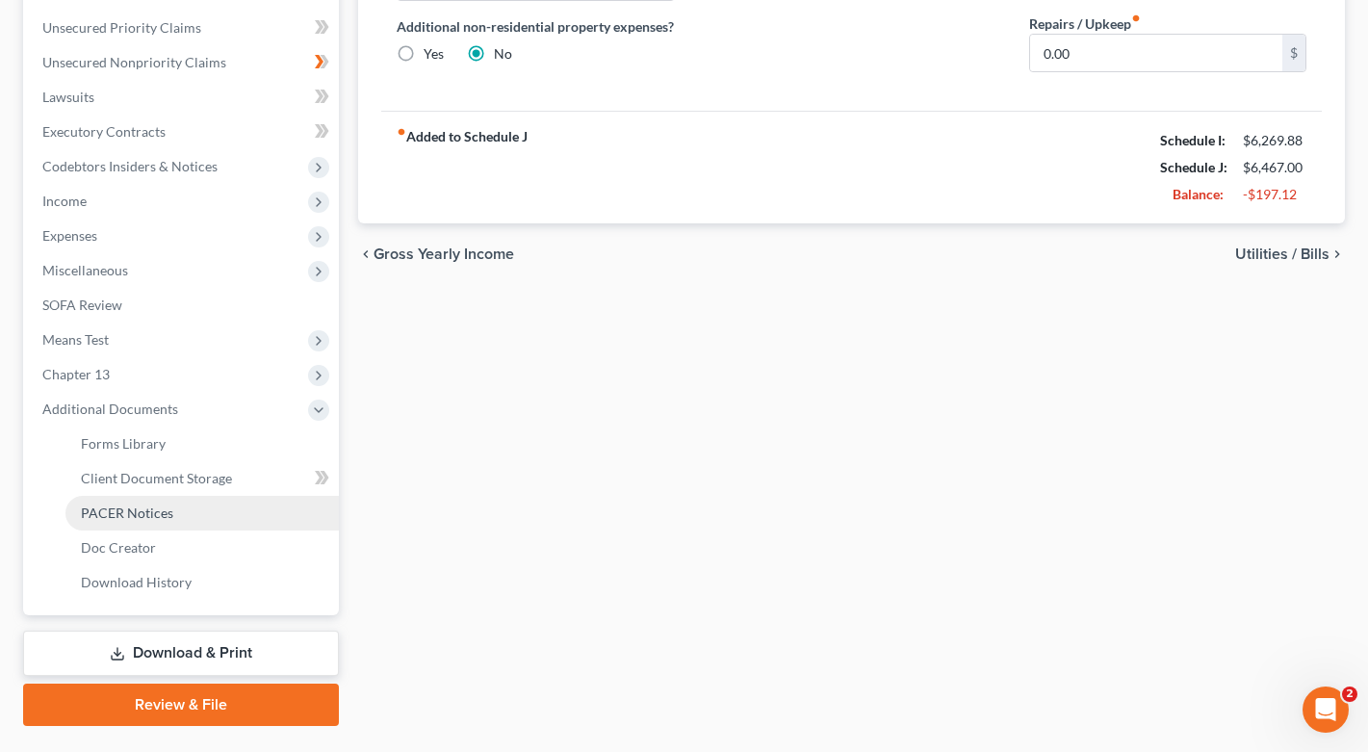
click at [168, 523] on link "PACER Notices" at bounding box center [201, 513] width 273 height 35
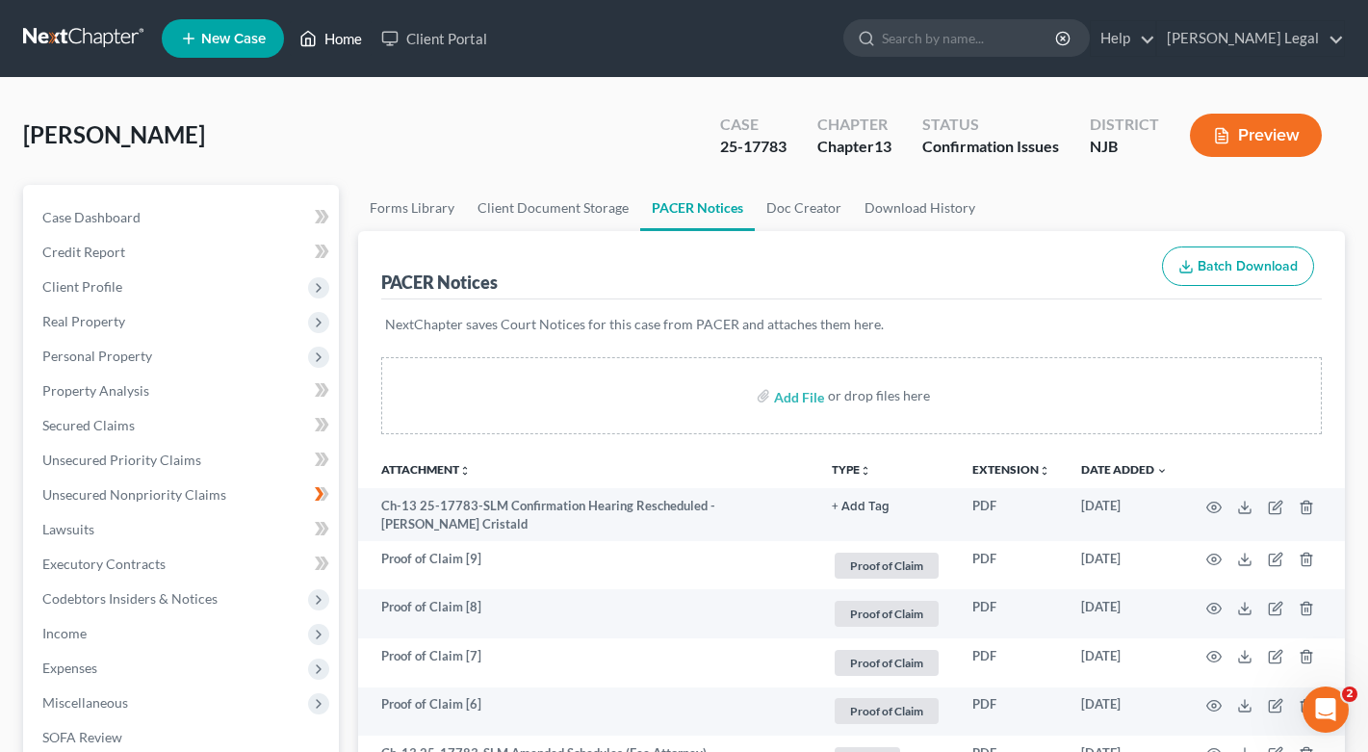
click at [334, 41] on link "Home" at bounding box center [331, 38] width 82 height 35
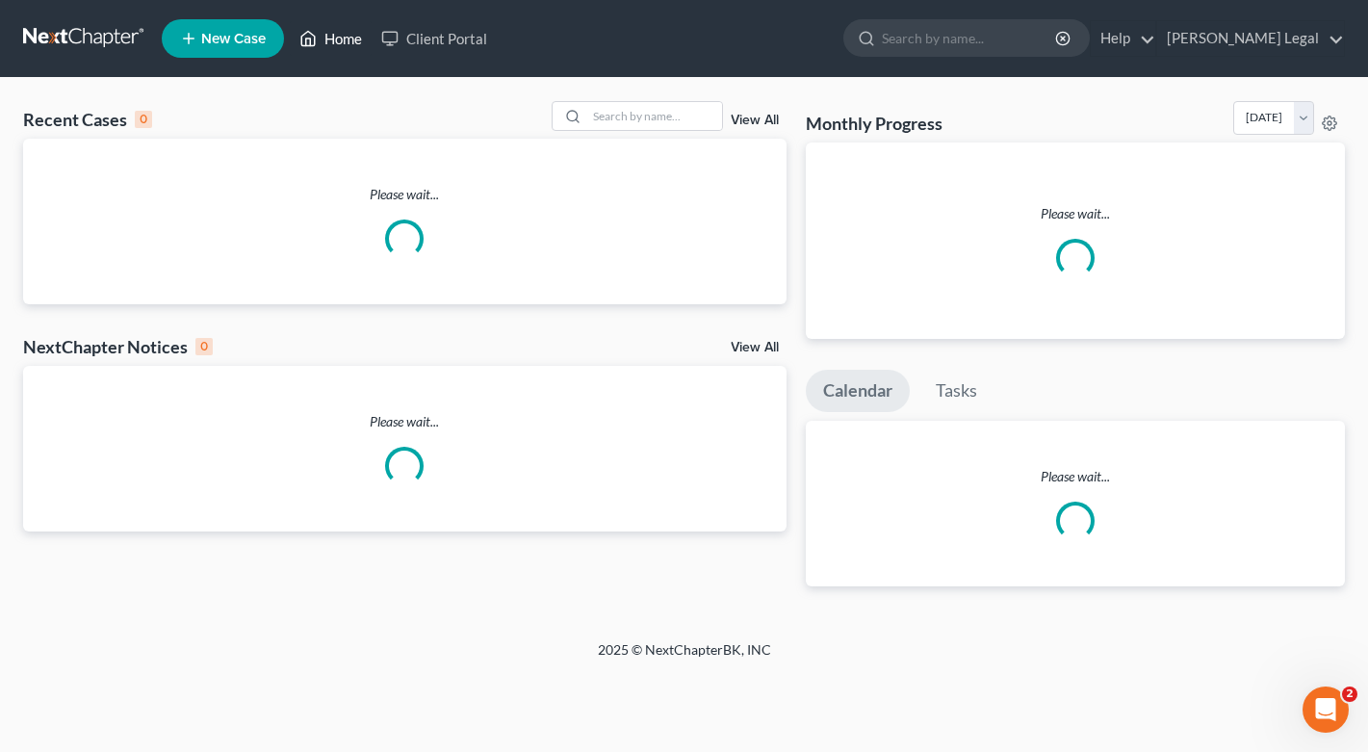
click at [334, 41] on link "Home" at bounding box center [331, 38] width 82 height 35
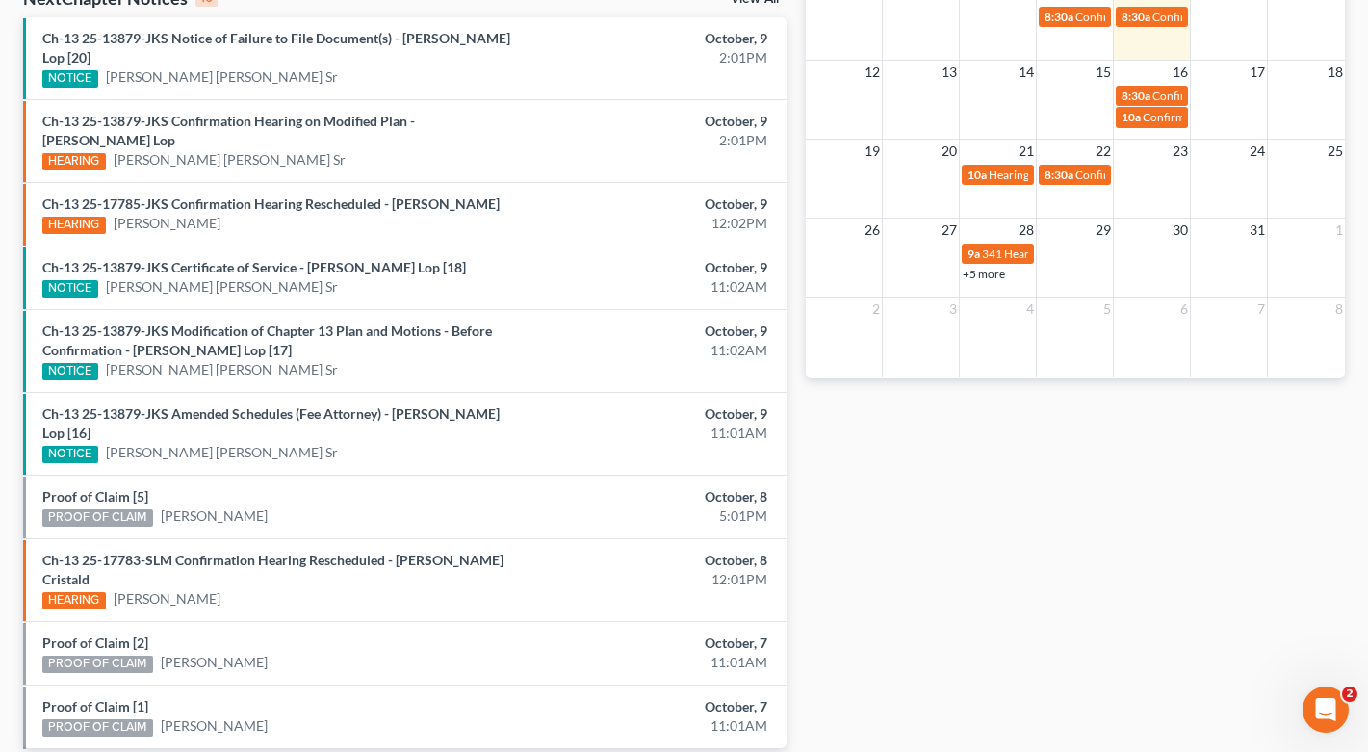
scroll to position [645, 0]
click at [280, 558] on link "Ch-13 25-17783-SLM Confirmation Hearing Rescheduled - [PERSON_NAME] Cristald" at bounding box center [272, 570] width 461 height 36
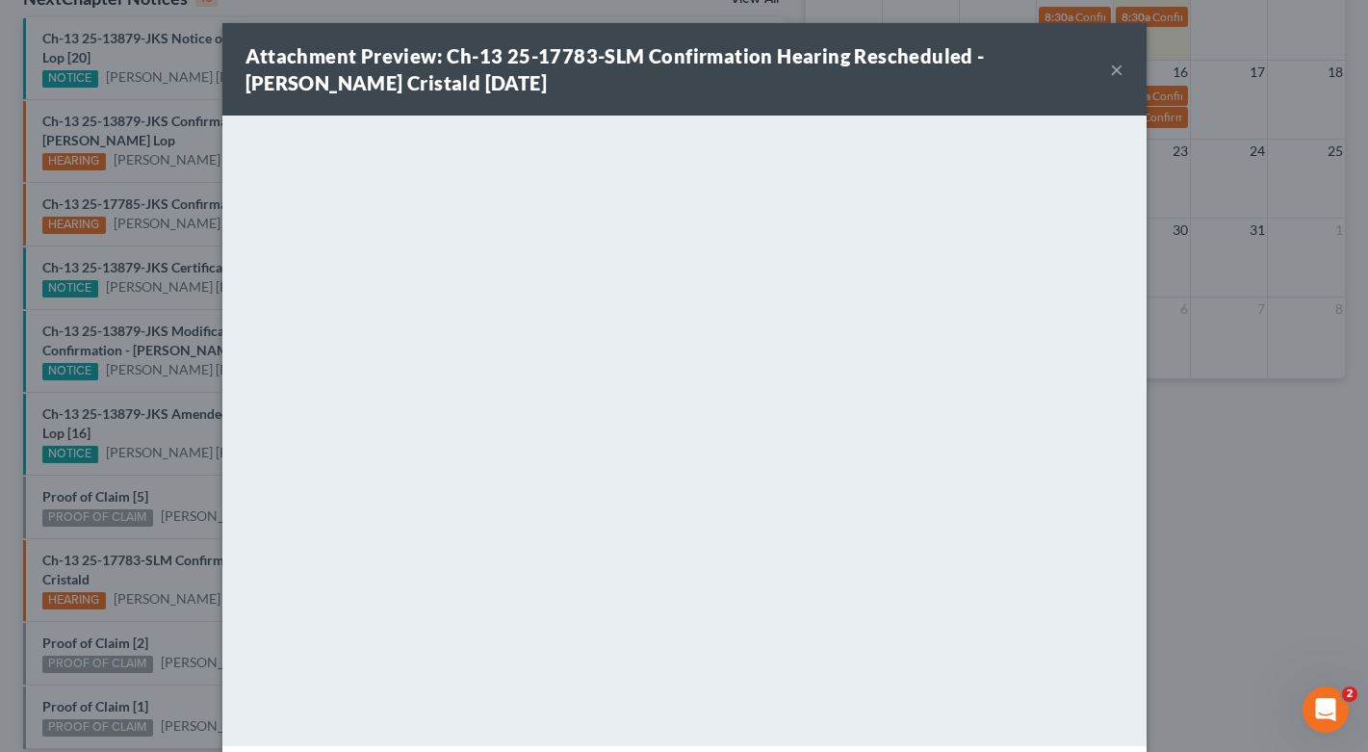
click at [1116, 68] on button "×" at bounding box center [1116, 69] width 13 height 23
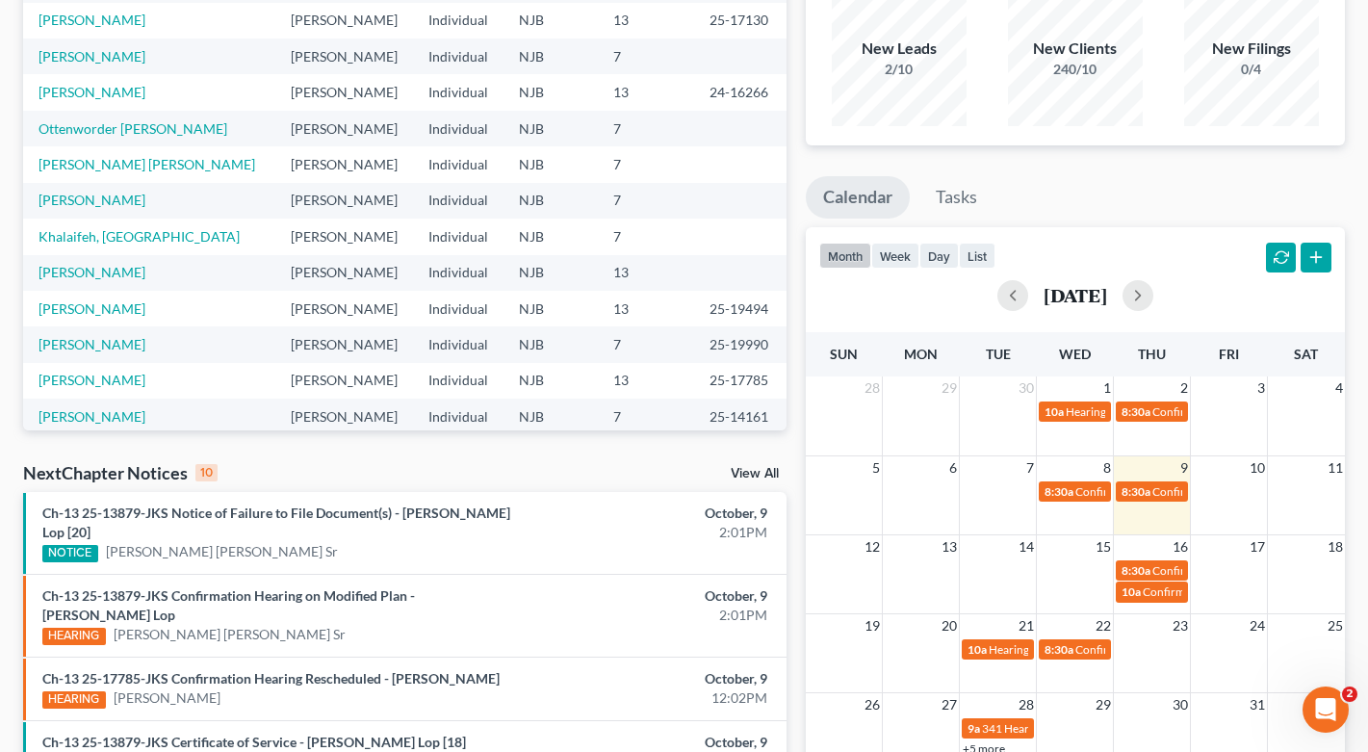
scroll to position [212, 0]
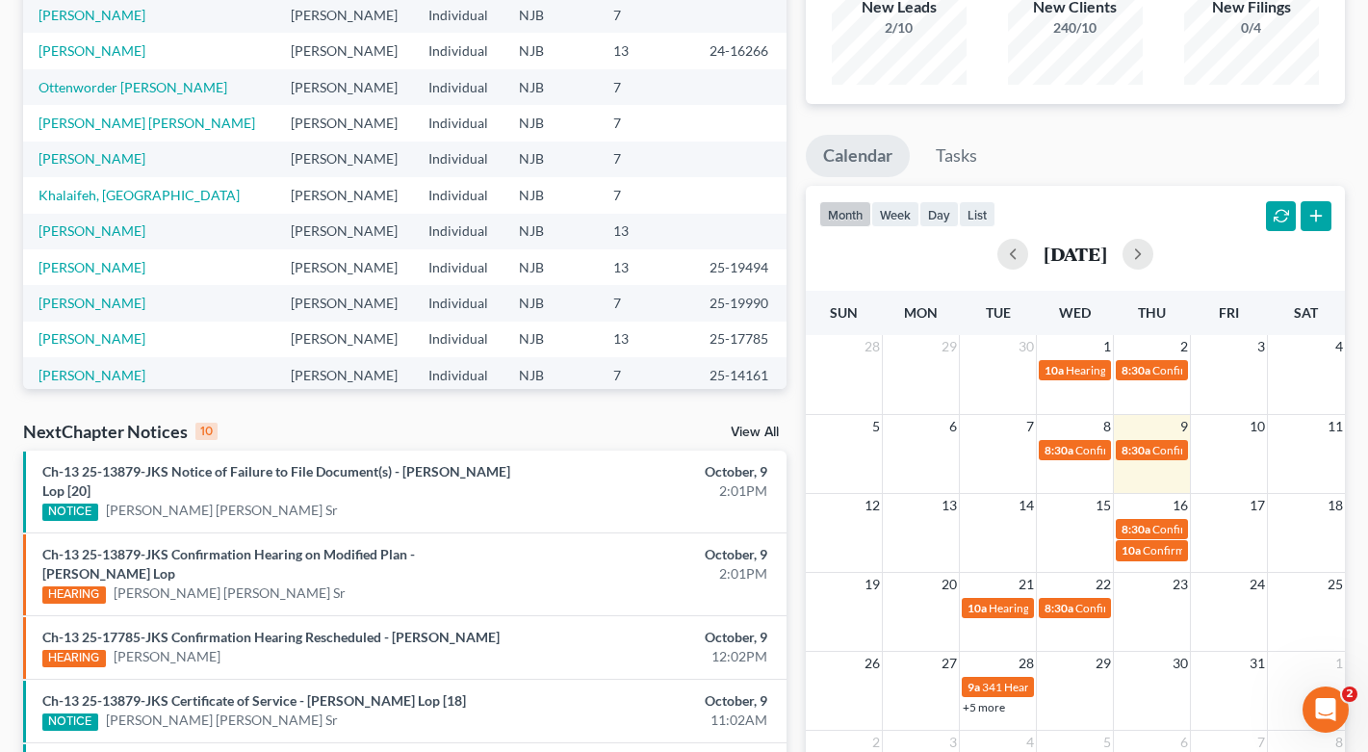
click at [747, 433] on link "View All" at bounding box center [755, 432] width 48 height 13
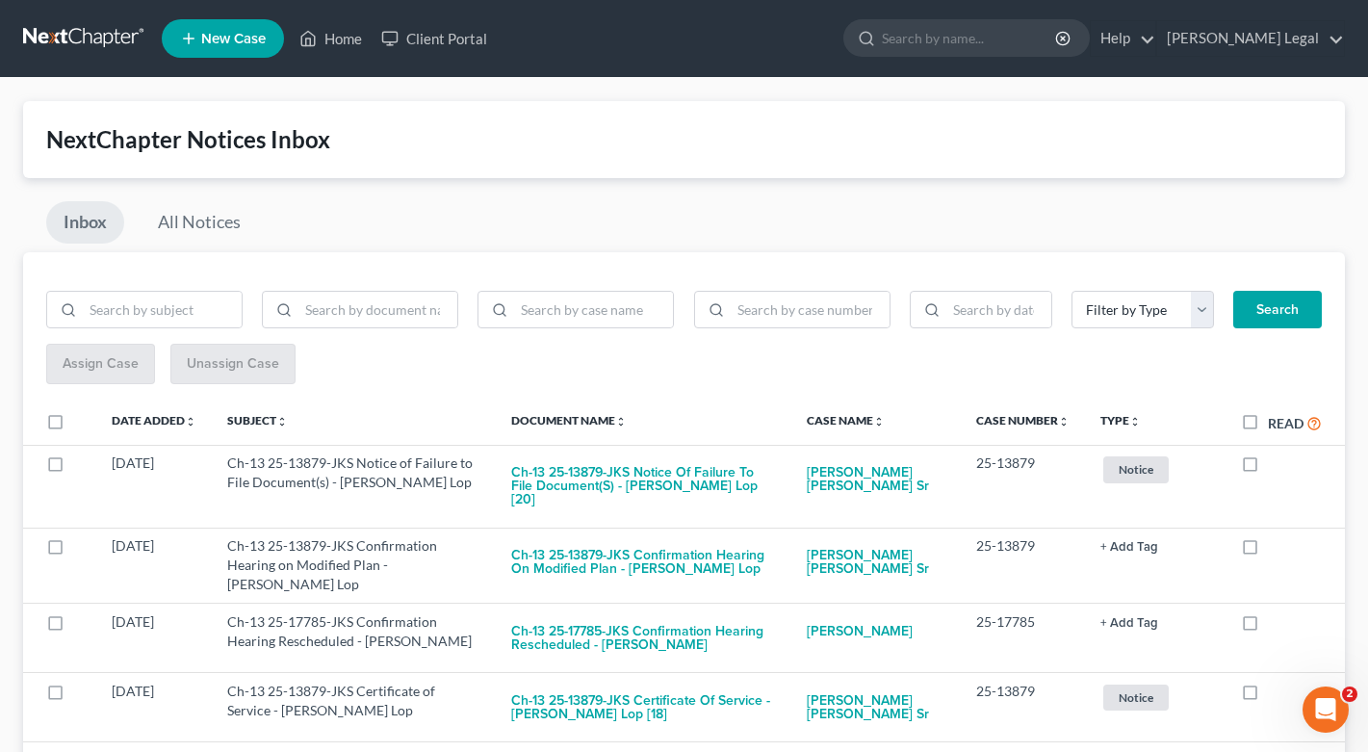
scroll to position [39, 0]
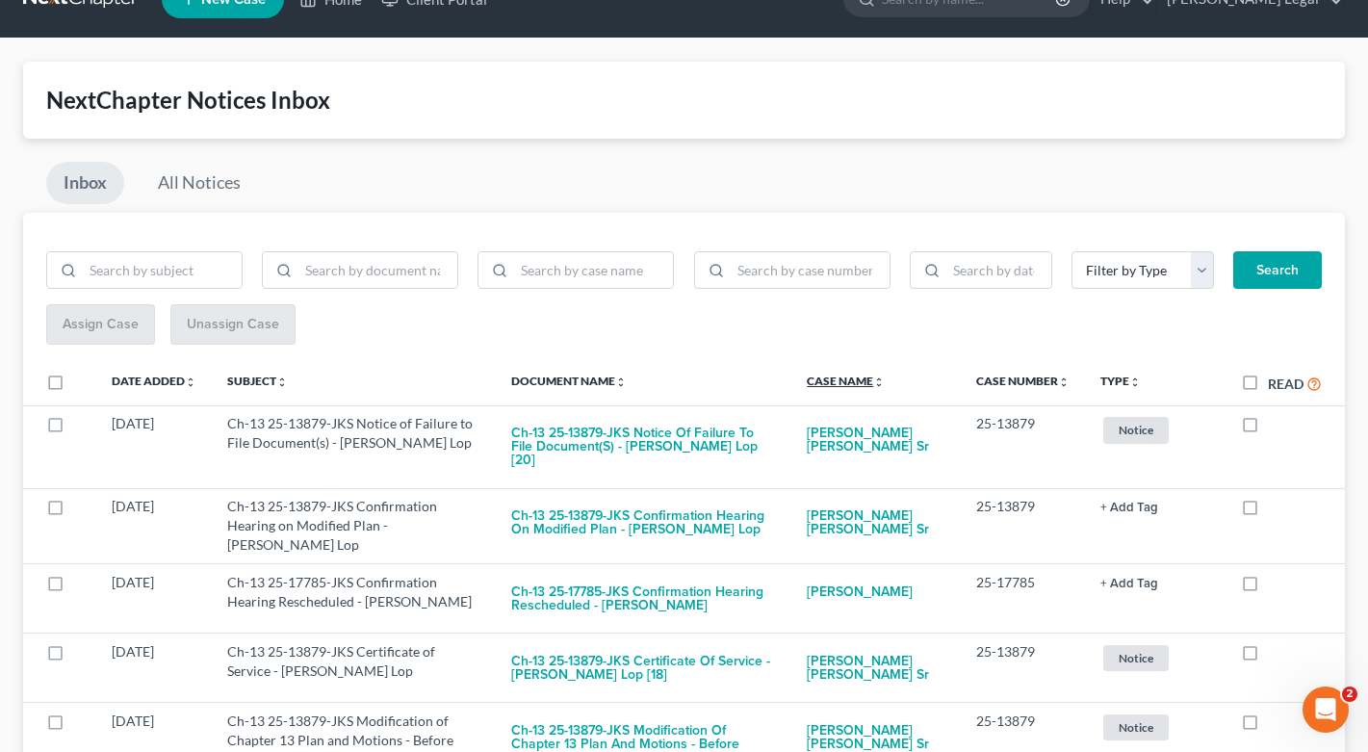
click at [876, 379] on link "Case Name unfold_more expand_more expand_less" at bounding box center [846, 381] width 78 height 14
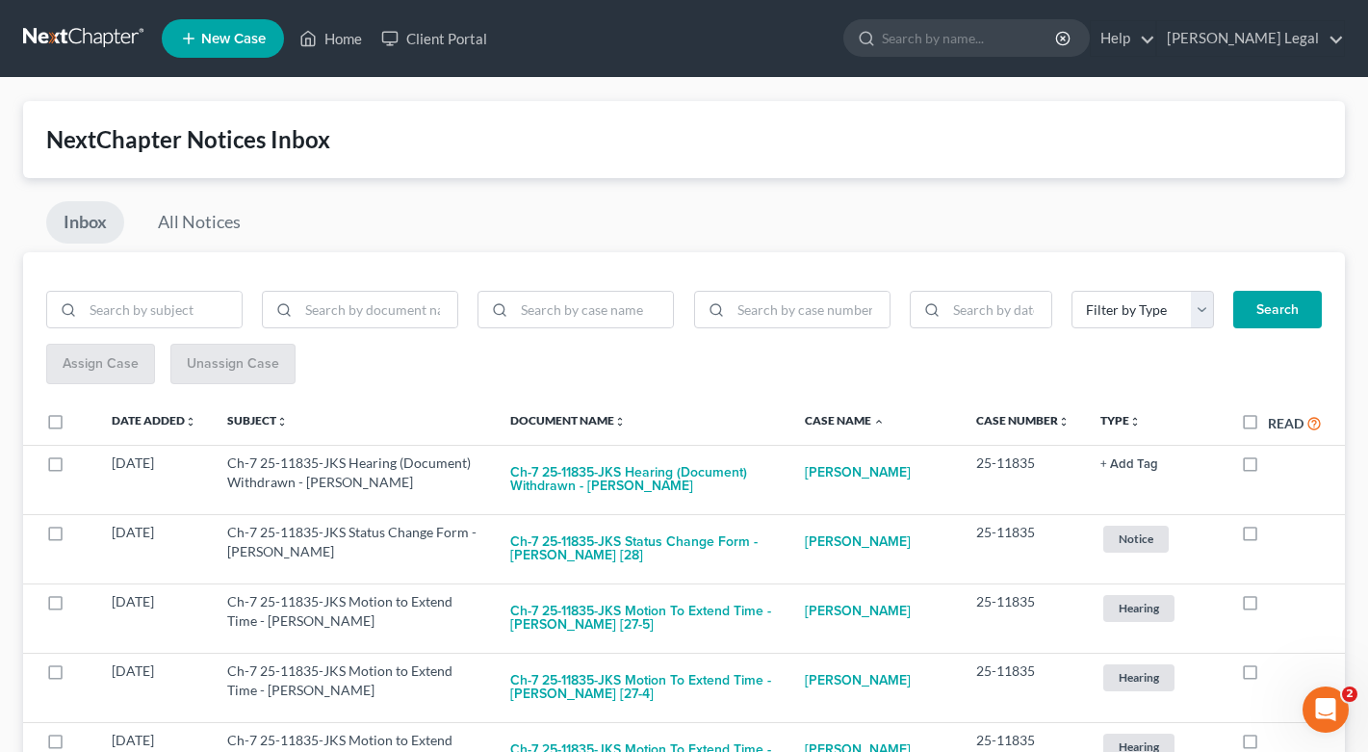
scroll to position [0, 0]
click at [881, 422] on link "Case Name unfold_more expand_more expand_less" at bounding box center [845, 420] width 80 height 14
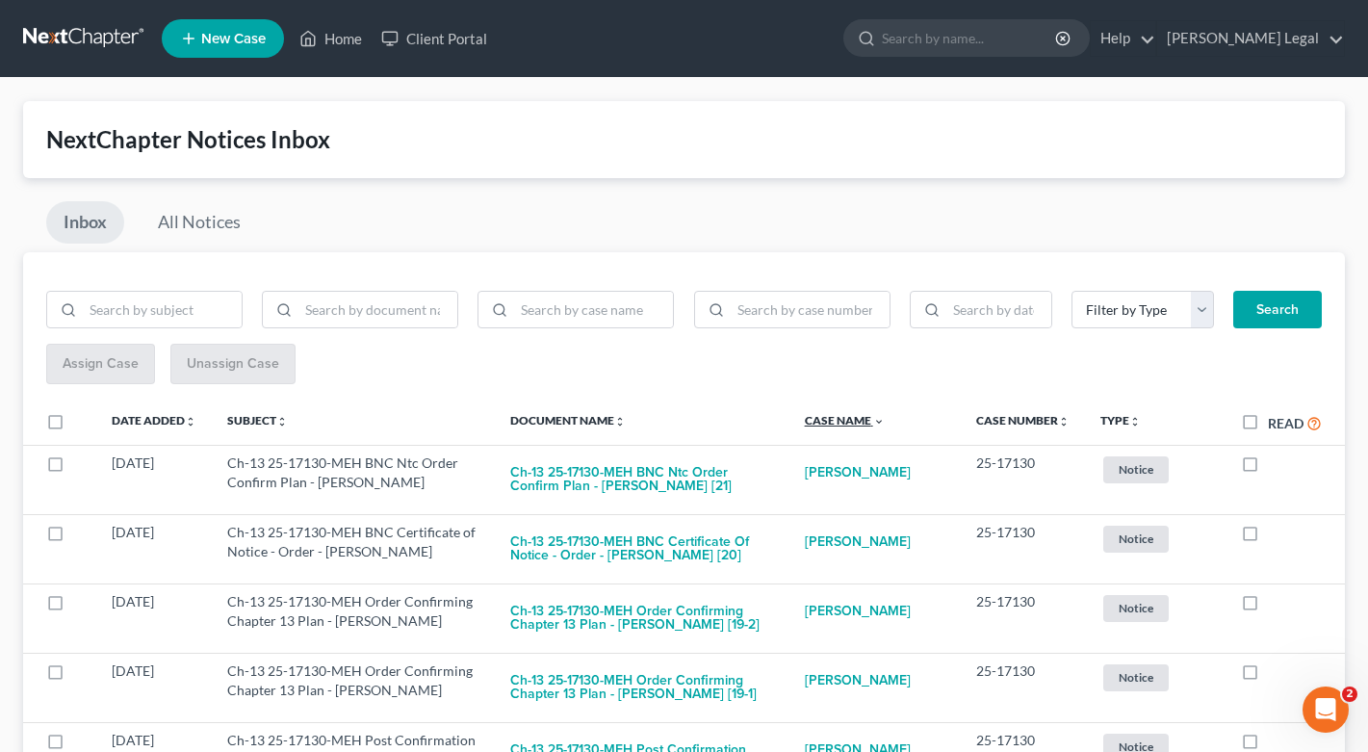
click at [881, 422] on link "Case Name unfold_more expand_more expand_less" at bounding box center [845, 420] width 80 height 14
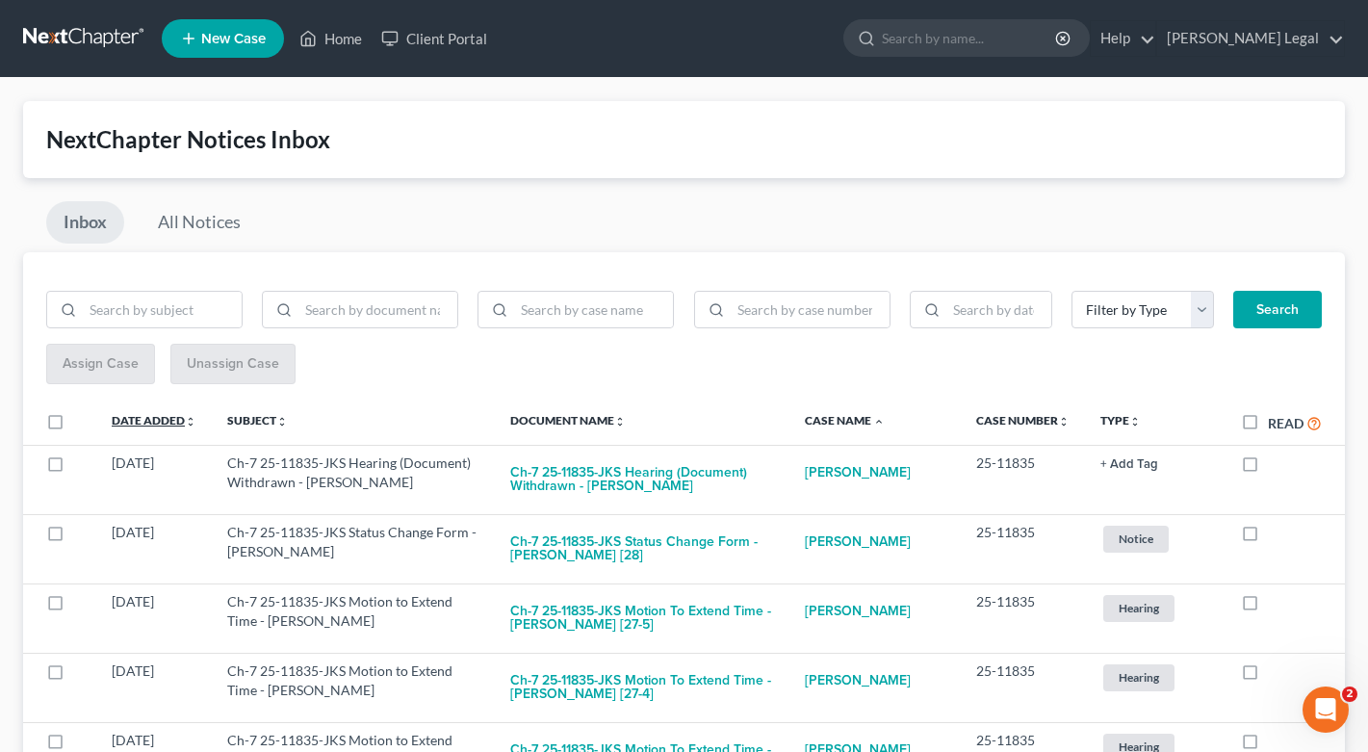
click at [150, 424] on link "Date Added unfold_more expand_more expand_less" at bounding box center [154, 420] width 85 height 14
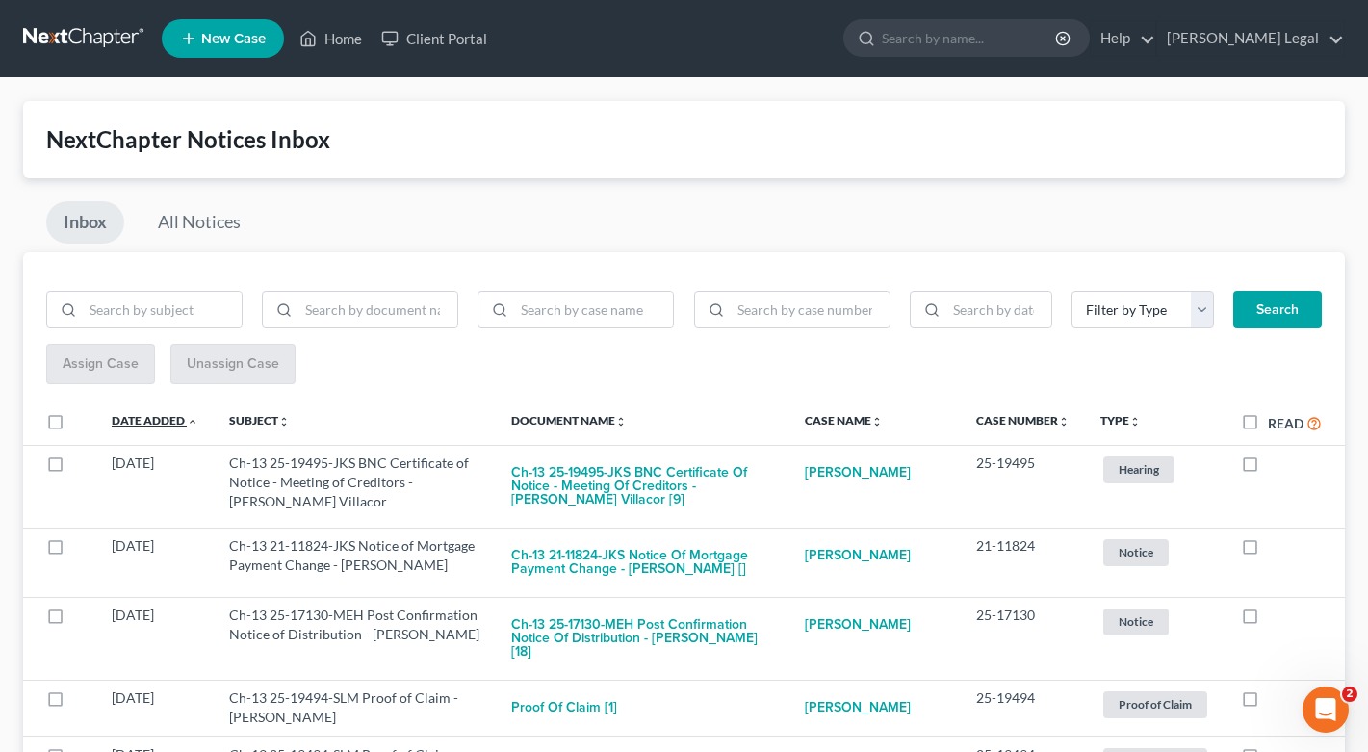
click at [166, 419] on link "Date Added unfold_more expand_more expand_less" at bounding box center [155, 420] width 87 height 14
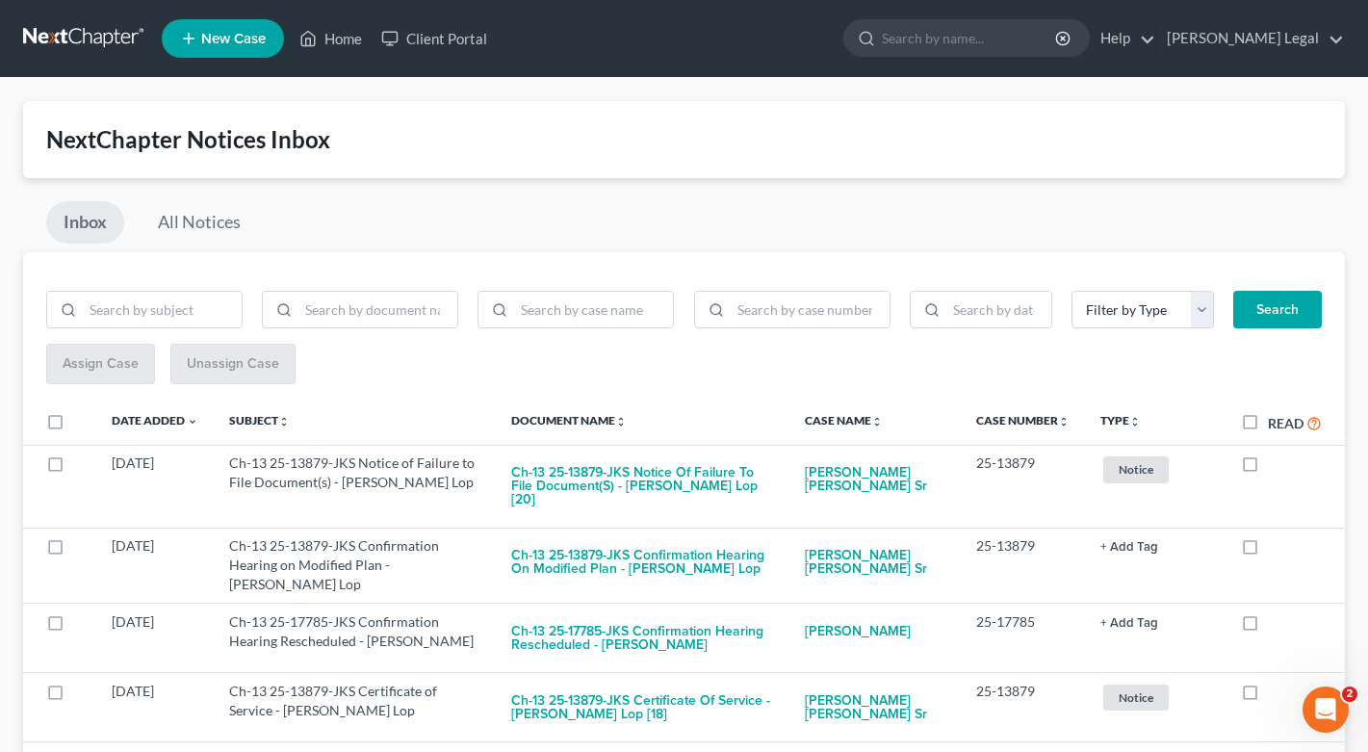
click at [659, 217] on div "Inbox All Notices" at bounding box center [684, 226] width 1322 height 51
click at [695, 222] on div "Inbox All Notices" at bounding box center [684, 226] width 1322 height 51
click at [763, 216] on div "Inbox All Notices" at bounding box center [684, 226] width 1322 height 51
click at [663, 210] on div "Inbox All Notices" at bounding box center [684, 226] width 1322 height 51
